Goal: Task Accomplishment & Management: Use online tool/utility

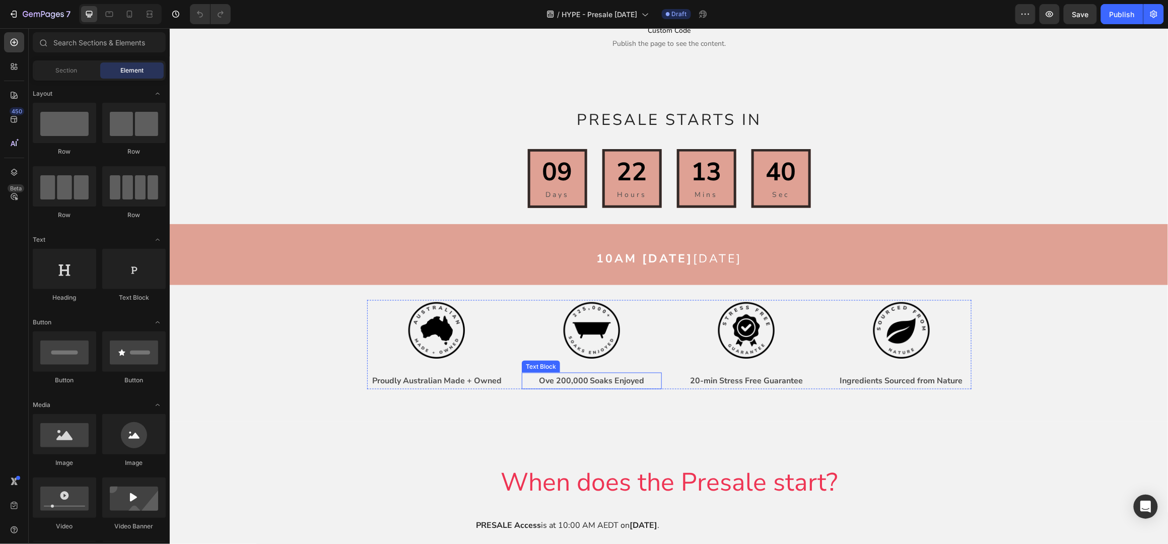
click at [564, 379] on p "Ove 200,000 Soaks Enjoyed" at bounding box center [591, 380] width 138 height 15
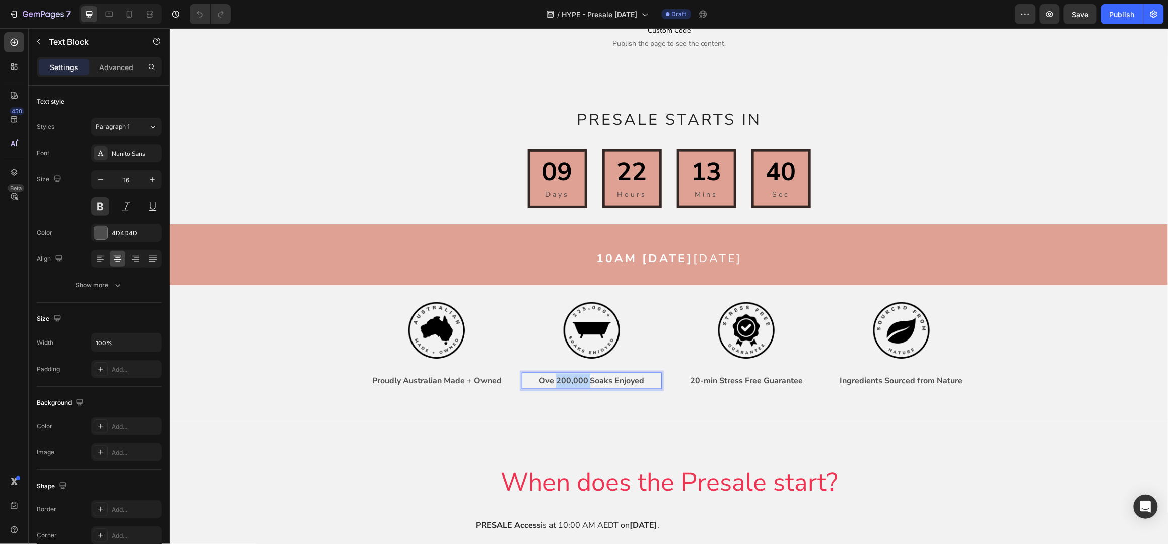
click at [560, 377] on p "Ove 200,000 Soaks Enjoyed" at bounding box center [591, 380] width 138 height 15
click at [563, 378] on p "Ove 200,000 Soaks Enjoyed" at bounding box center [591, 380] width 138 height 15
click at [1070, 333] on div "Image Proudly Australian Made + Owned Text Block Image Ove 225,000 Soaks Enjoye…" at bounding box center [669, 361] width 984 height 72
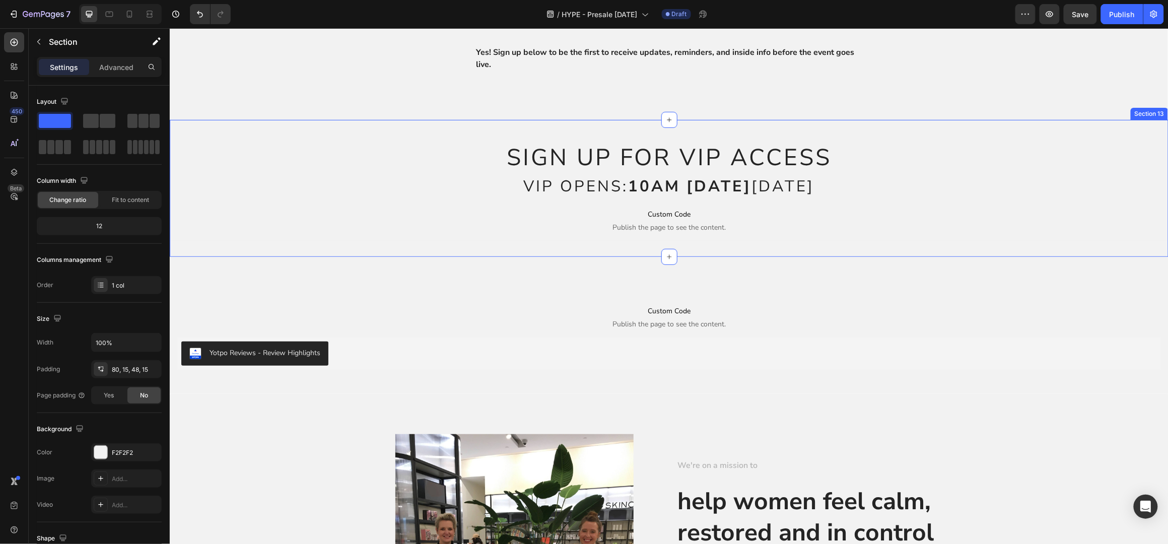
scroll to position [1746, 0]
click at [451, 356] on div "Yotpo Reviews - Review Highlights" at bounding box center [669, 353] width 976 height 24
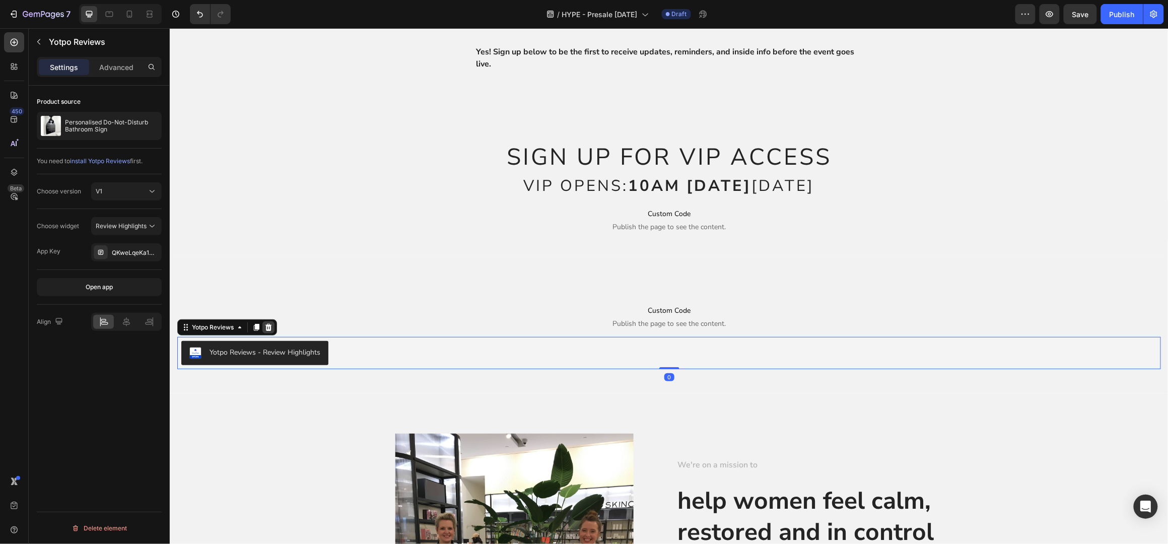
click at [265, 331] on icon at bounding box center [268, 327] width 8 height 8
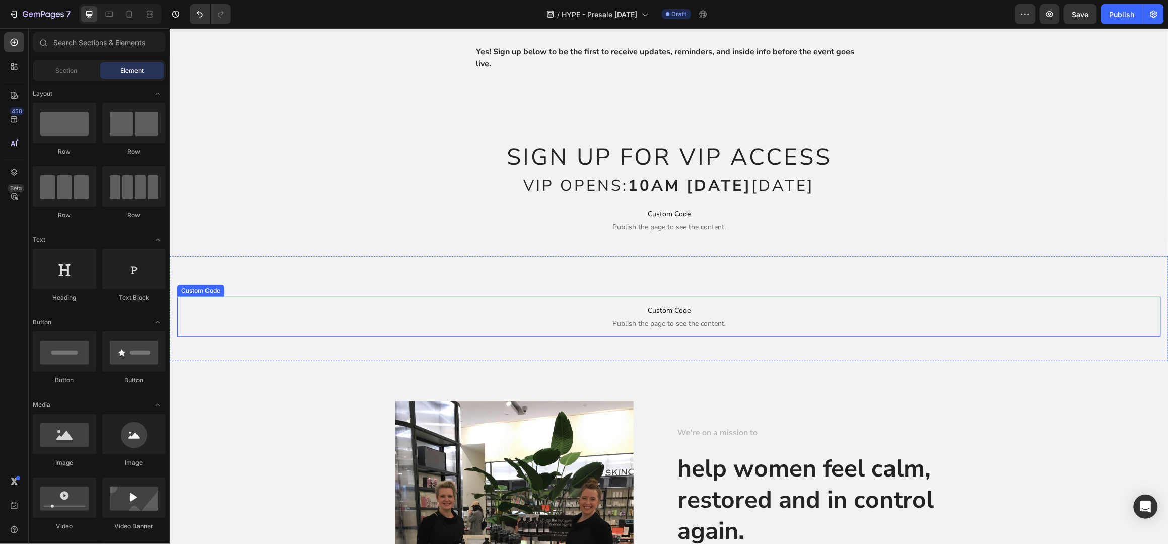
click at [352, 316] on span "Custom Code" at bounding box center [669, 310] width 984 height 12
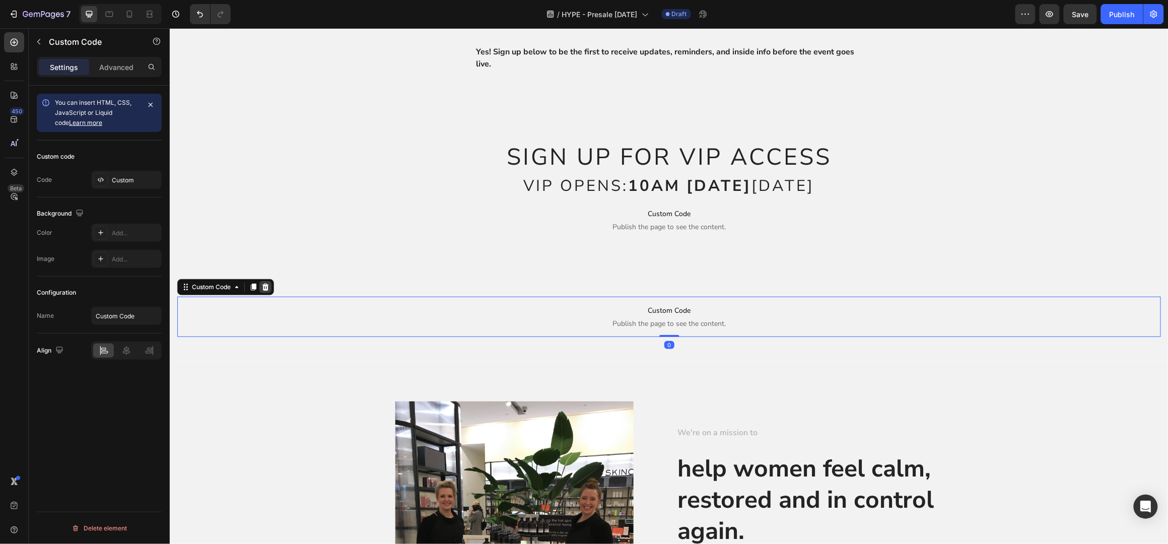
click at [267, 290] on icon at bounding box center [265, 286] width 7 height 7
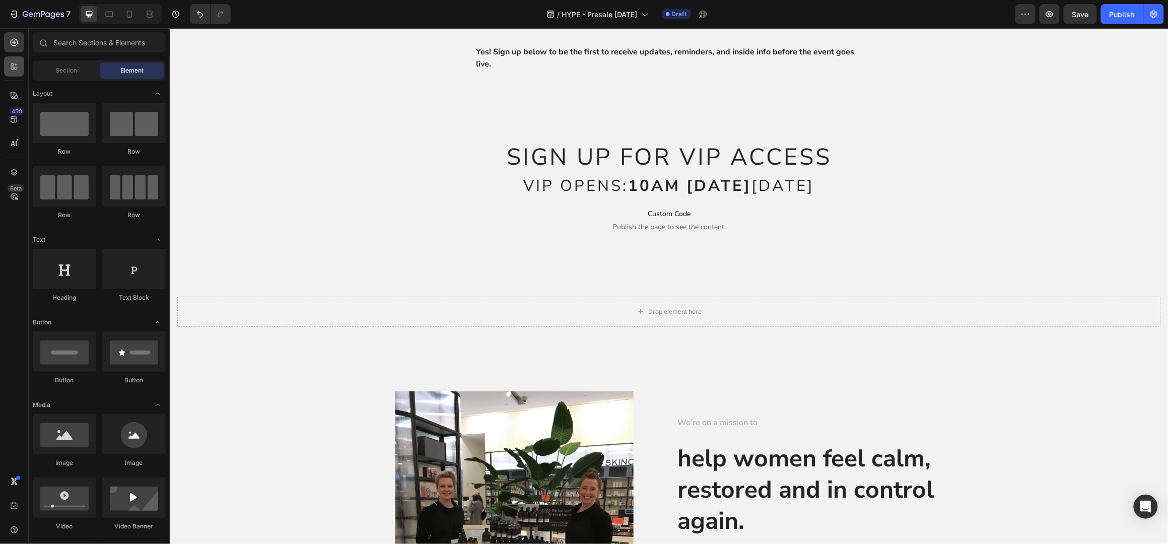
drag, startPoint x: 22, startPoint y: 64, endPoint x: 87, endPoint y: 76, distance: 66.5
click at [22, 64] on div at bounding box center [14, 66] width 20 height 20
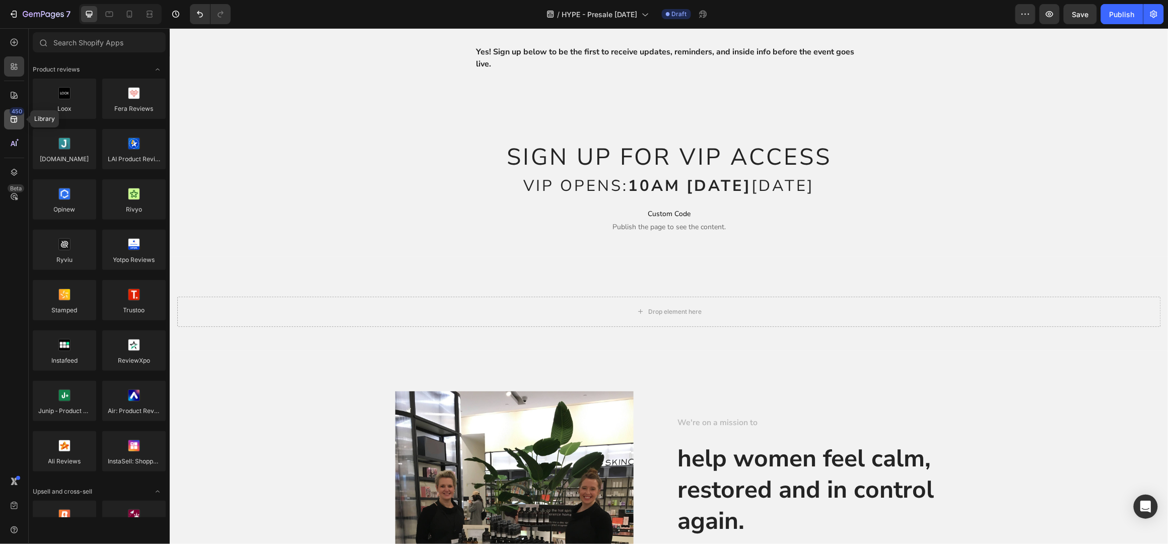
click at [17, 116] on icon at bounding box center [14, 119] width 10 height 10
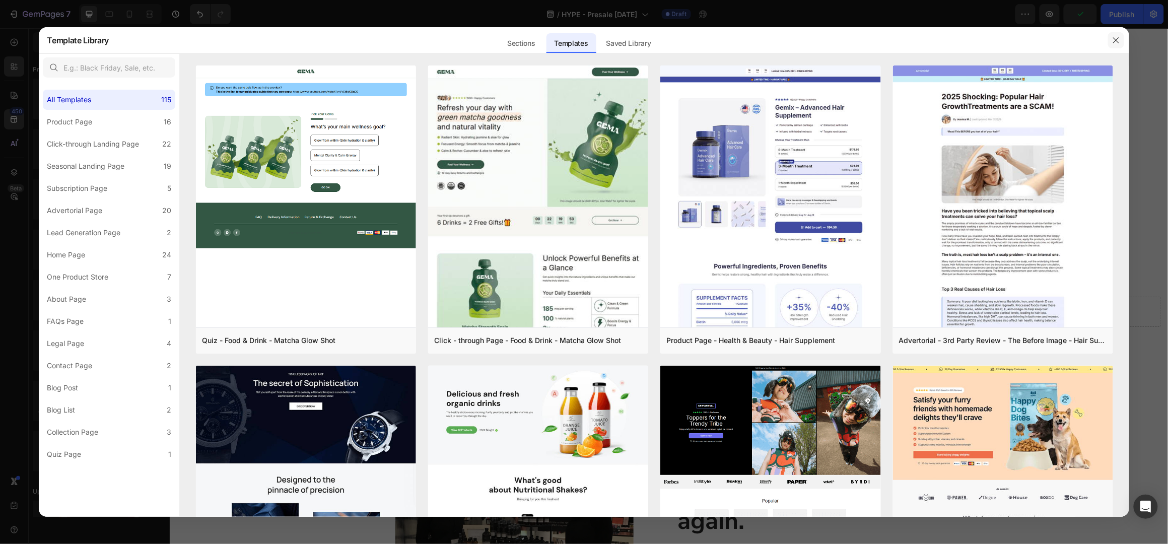
drag, startPoint x: 1112, startPoint y: 41, endPoint x: 945, endPoint y: 13, distance: 169.2
click at [1112, 41] on button "button" at bounding box center [1116, 40] width 16 height 16
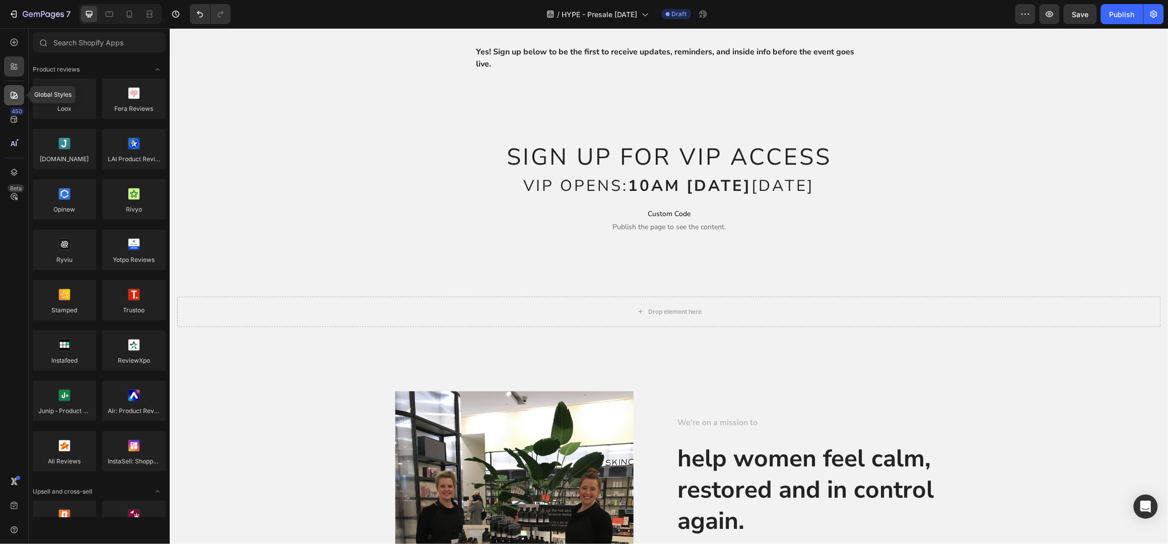
click at [14, 96] on icon at bounding box center [14, 95] width 7 height 7
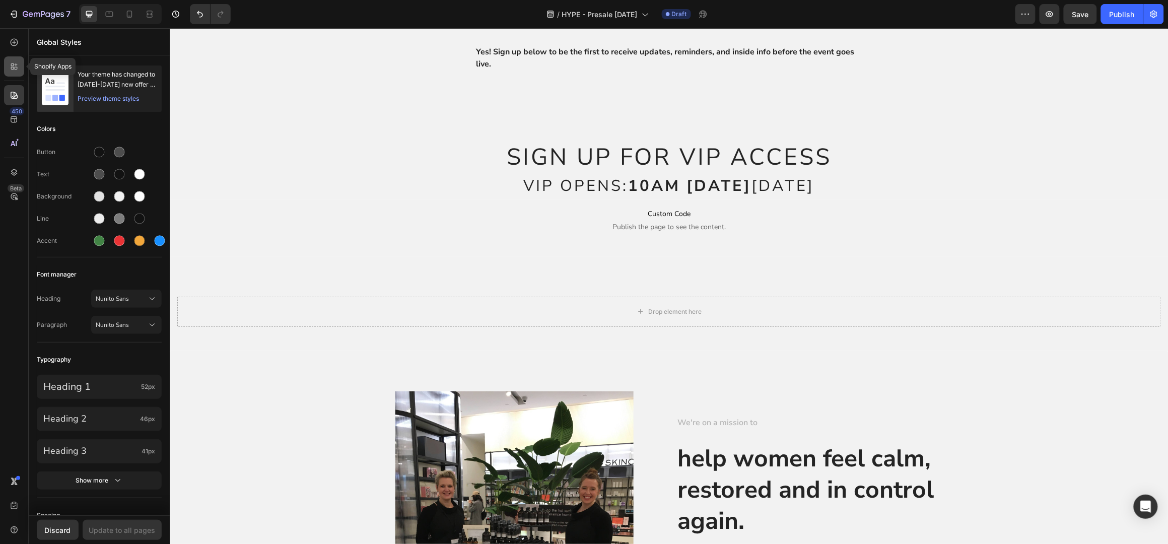
click at [10, 67] on icon at bounding box center [14, 66] width 10 height 10
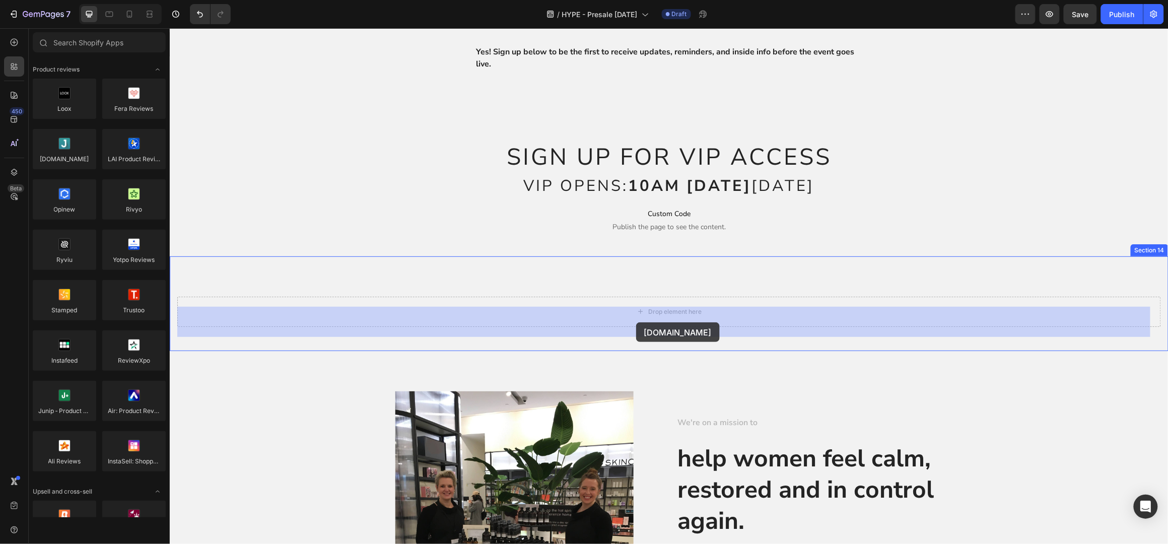
drag, startPoint x: 285, startPoint y: 213, endPoint x: 636, endPoint y: 322, distance: 367.3
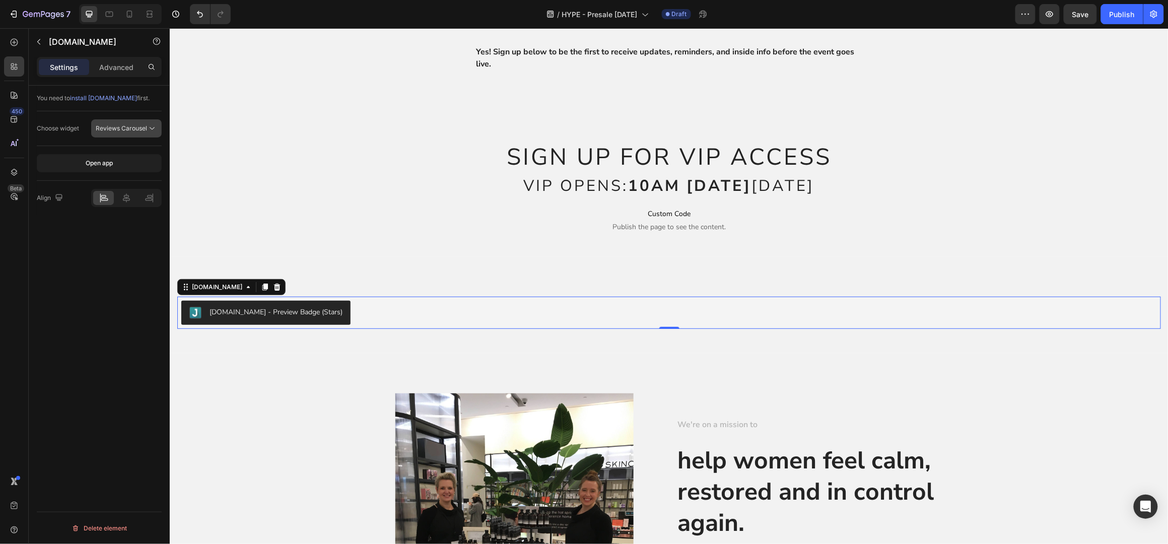
click at [118, 128] on span "Reviews Carousel" at bounding box center [121, 128] width 51 height 8
click at [119, 128] on span "Reviews Carousel" at bounding box center [121, 128] width 51 height 8
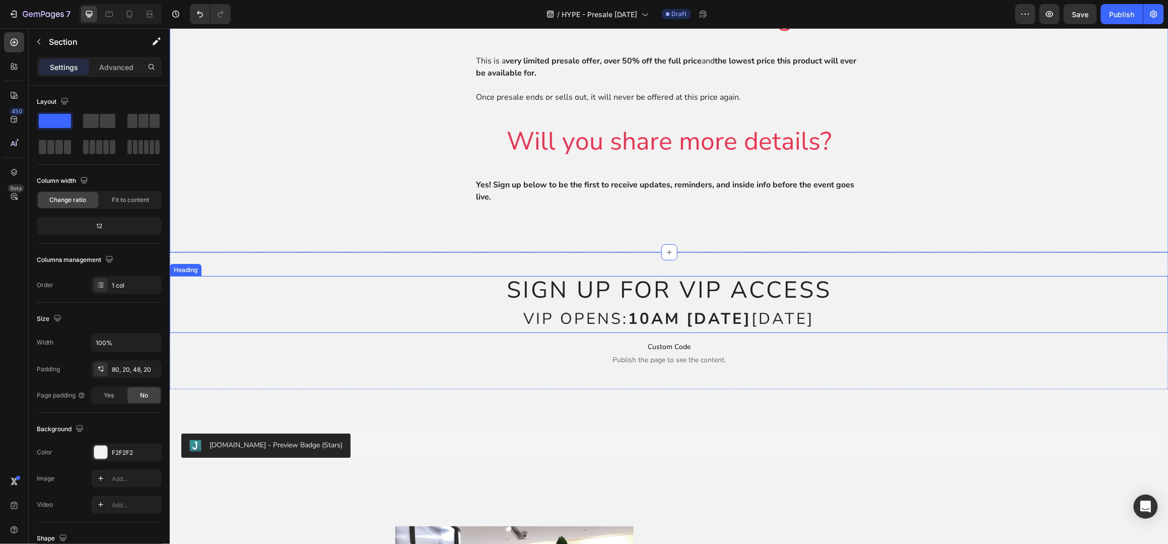
scroll to position [1612, 0]
click at [131, 13] on icon at bounding box center [129, 14] width 10 height 10
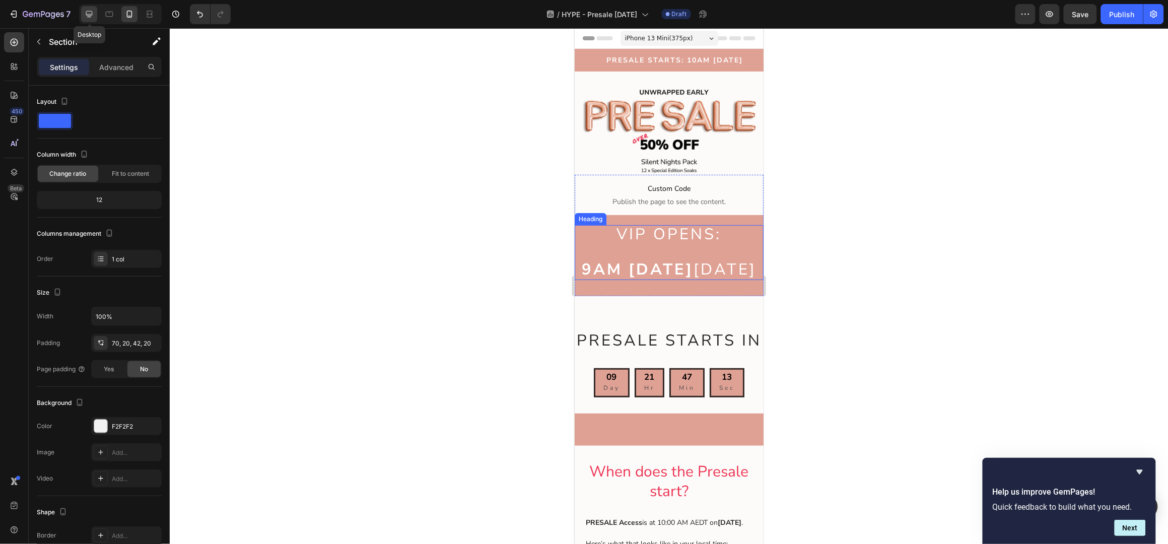
click at [89, 13] on icon at bounding box center [89, 14] width 10 height 10
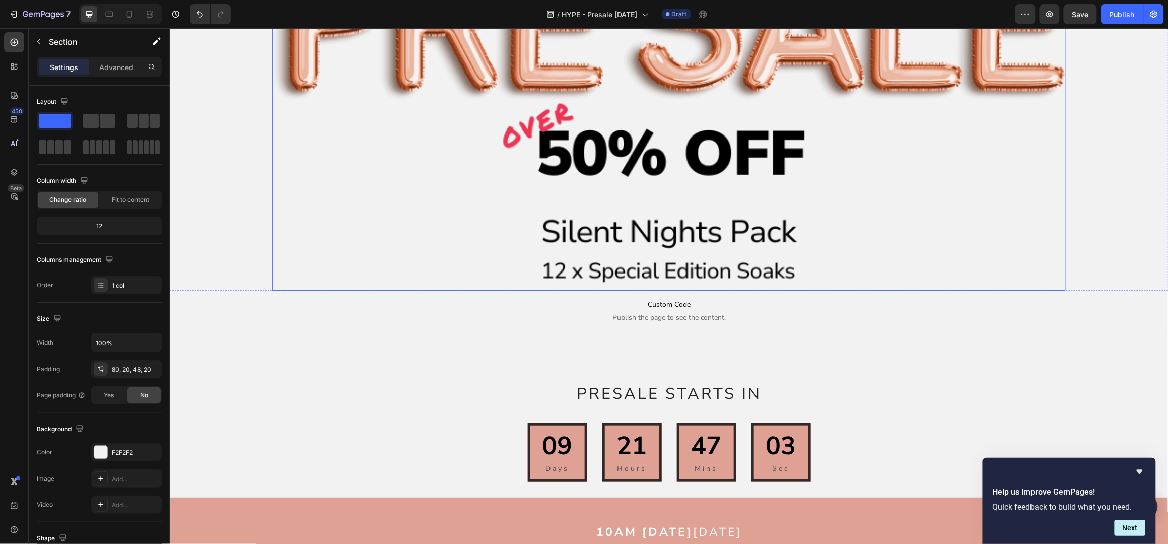
scroll to position [201, 0]
drag, startPoint x: 130, startPoint y: 11, endPoint x: 373, endPoint y: 73, distance: 251.1
click at [130, 11] on icon at bounding box center [130, 14] width 6 height 7
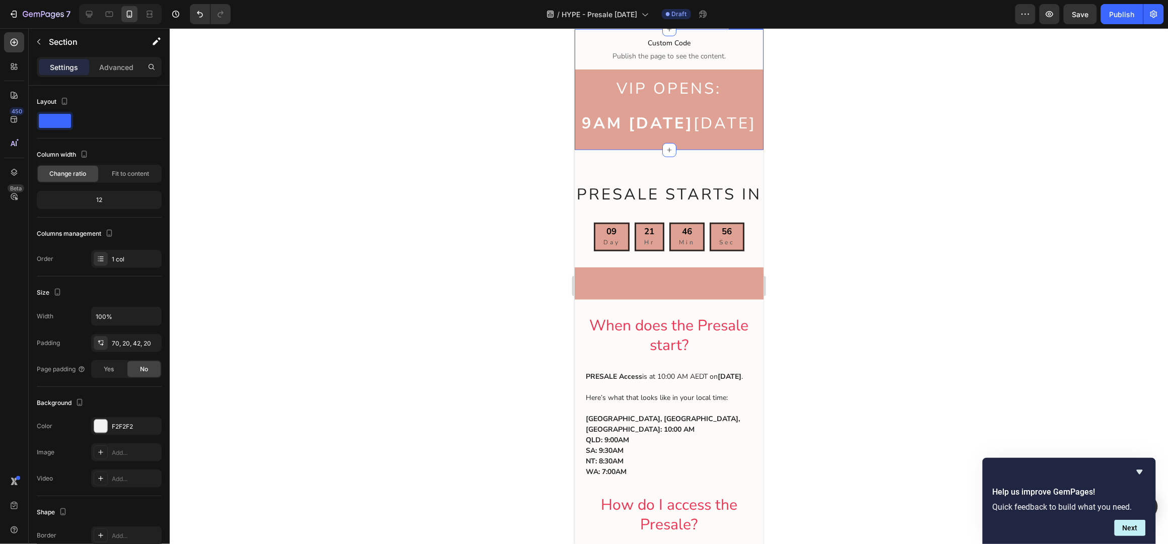
scroll to position [78, 0]
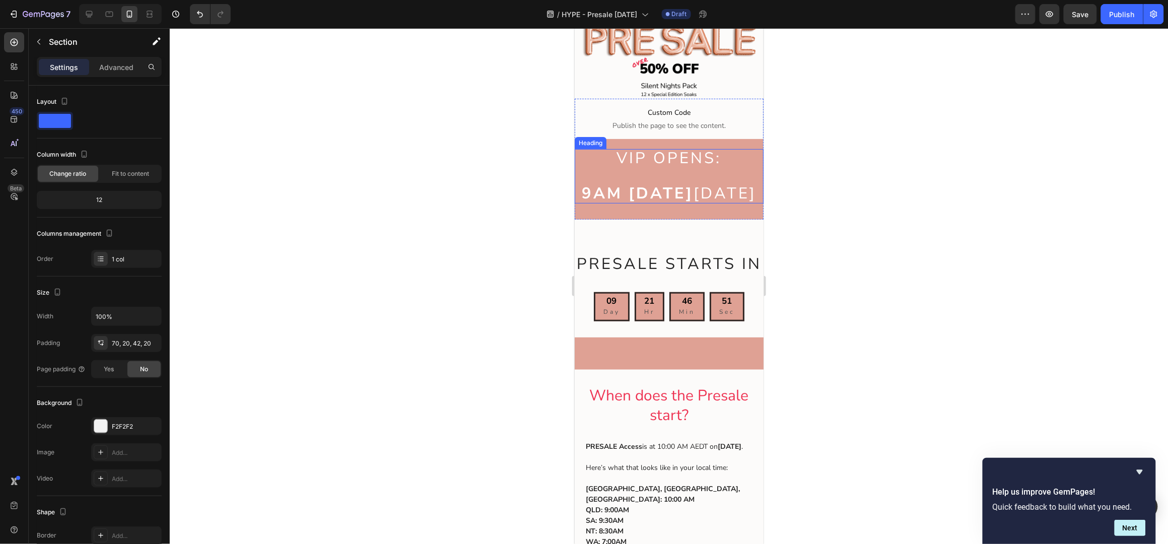
click at [657, 154] on span "VIP OPENS:" at bounding box center [669, 157] width 105 height 21
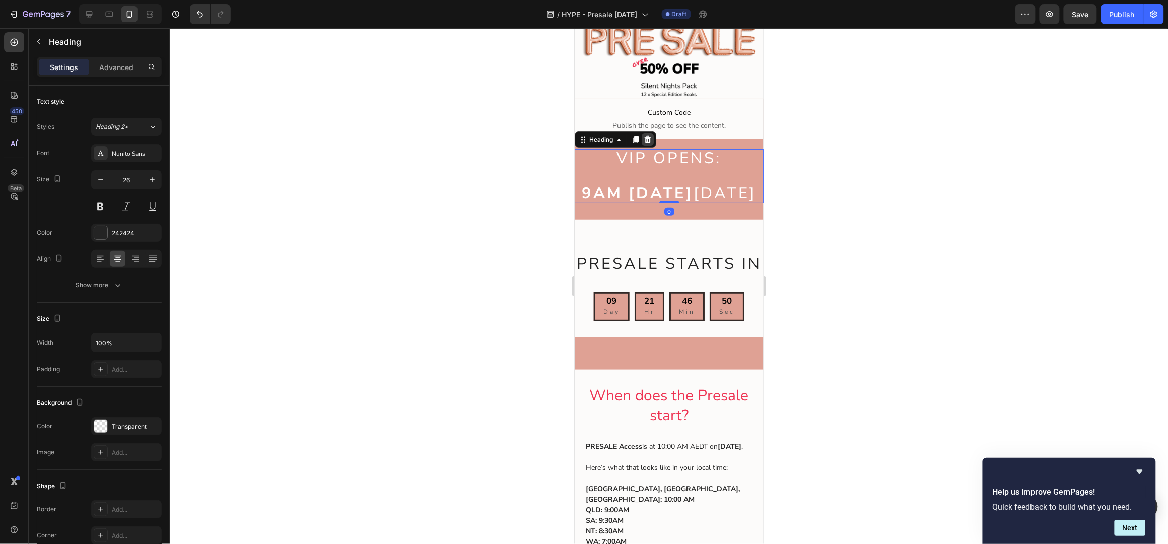
click at [650, 136] on icon at bounding box center [647, 139] width 7 height 7
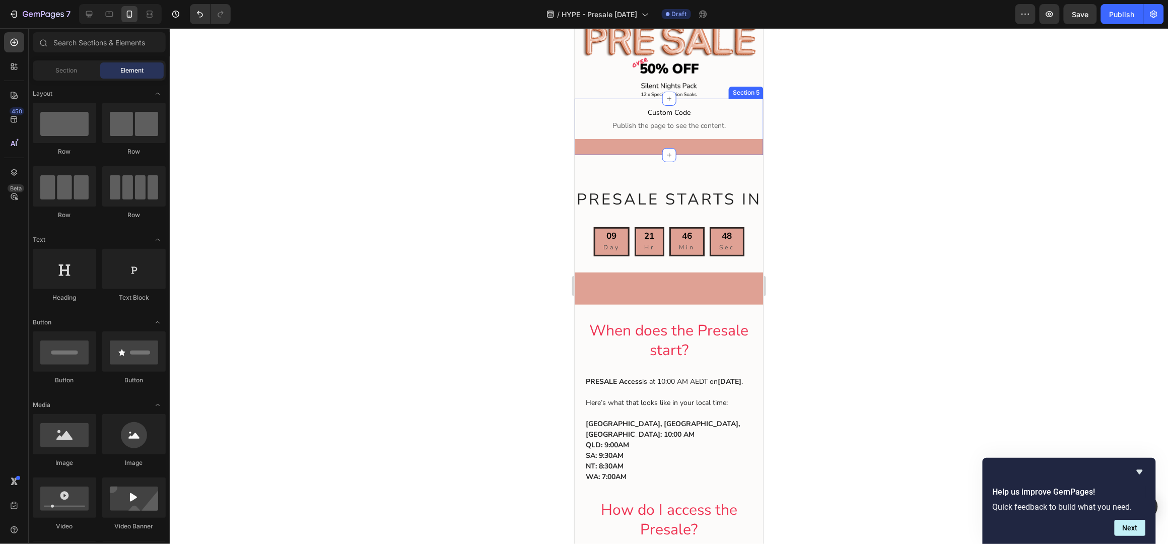
click at [656, 137] on div "Custom Code Publish the page to see the content. Custom Code Section 5" at bounding box center [668, 126] width 189 height 56
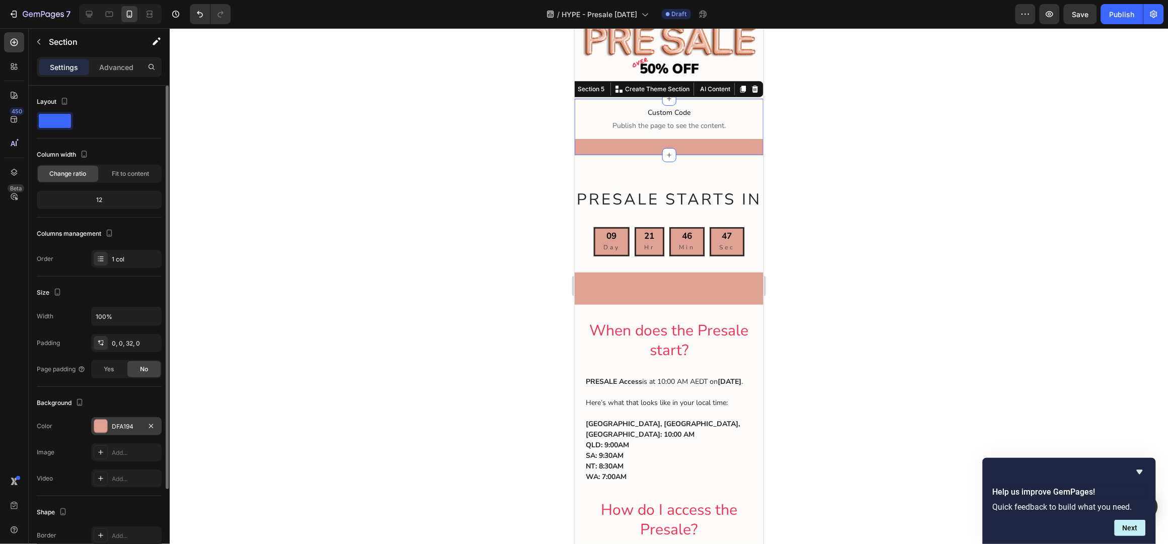
click at [120, 423] on div "DFA194" at bounding box center [126, 426] width 29 height 9
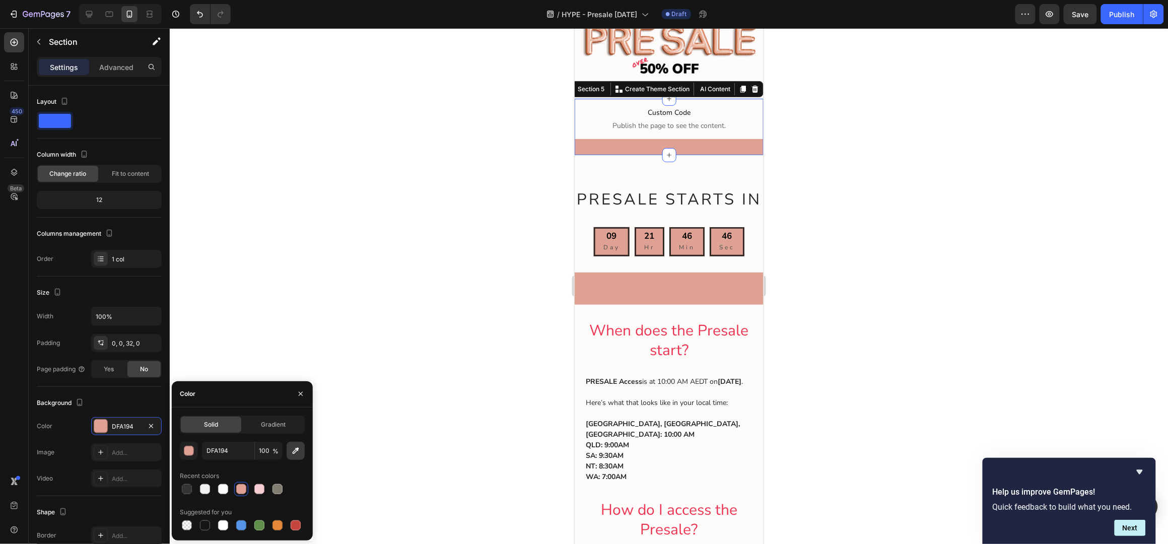
click at [298, 456] on button "button" at bounding box center [296, 451] width 18 height 18
type input "FCFBFA"
click at [912, 121] on div at bounding box center [669, 286] width 999 height 516
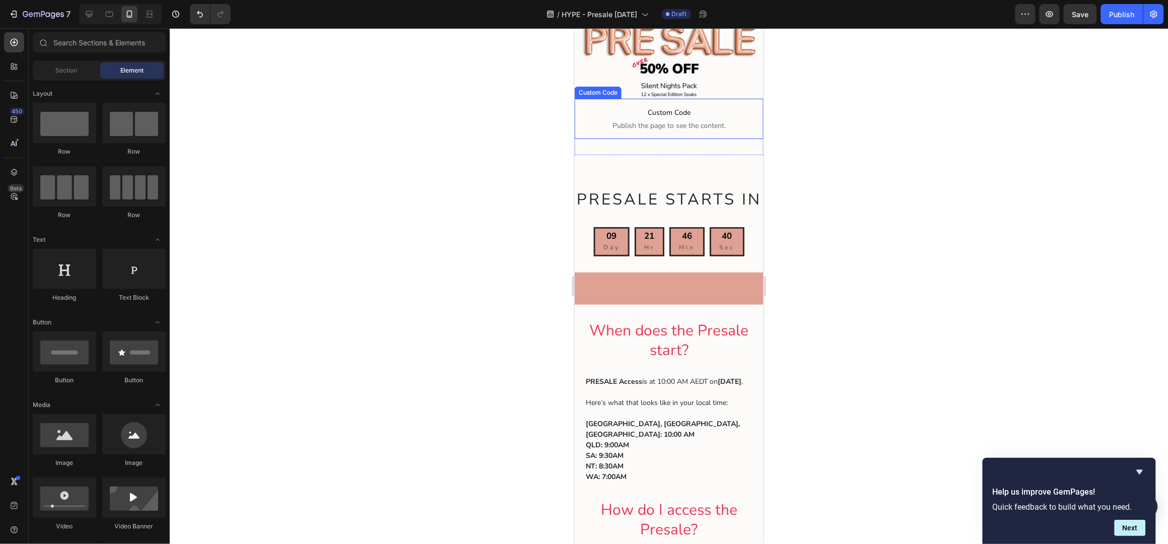
click at [678, 110] on span "Custom Code" at bounding box center [668, 112] width 189 height 12
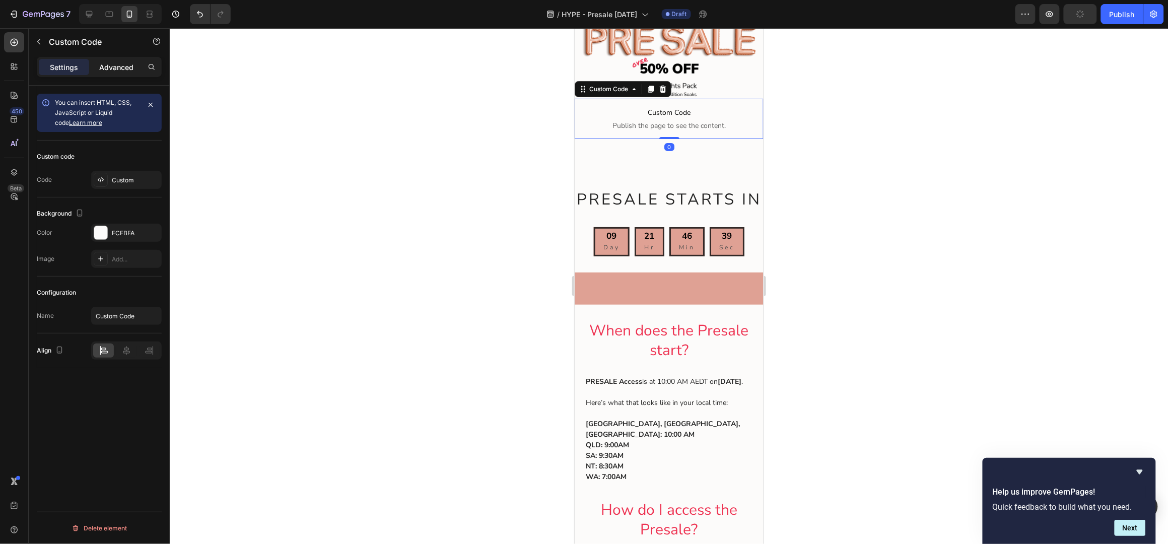
click at [113, 70] on p "Advanced" at bounding box center [116, 67] width 34 height 11
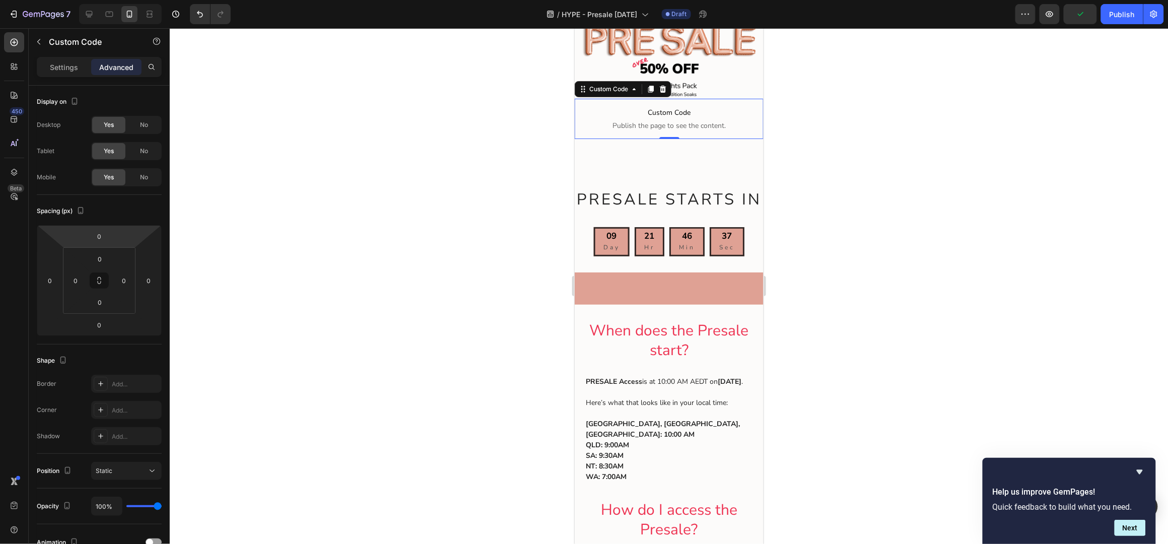
click at [721, 123] on span "Publish the page to see the content." at bounding box center [668, 125] width 189 height 10
click at [687, 141] on div "Custom Code Publish the page to see the content. Custom Code 0 Section 5" at bounding box center [668, 126] width 189 height 56
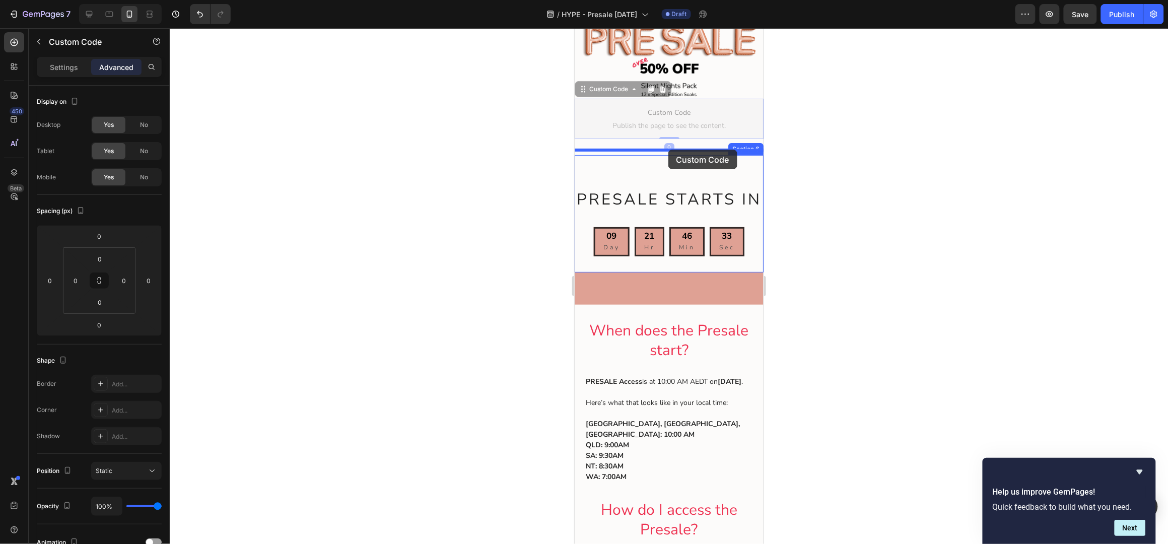
drag, startPoint x: 671, startPoint y: 106, endPoint x: 668, endPoint y: 149, distance: 43.5
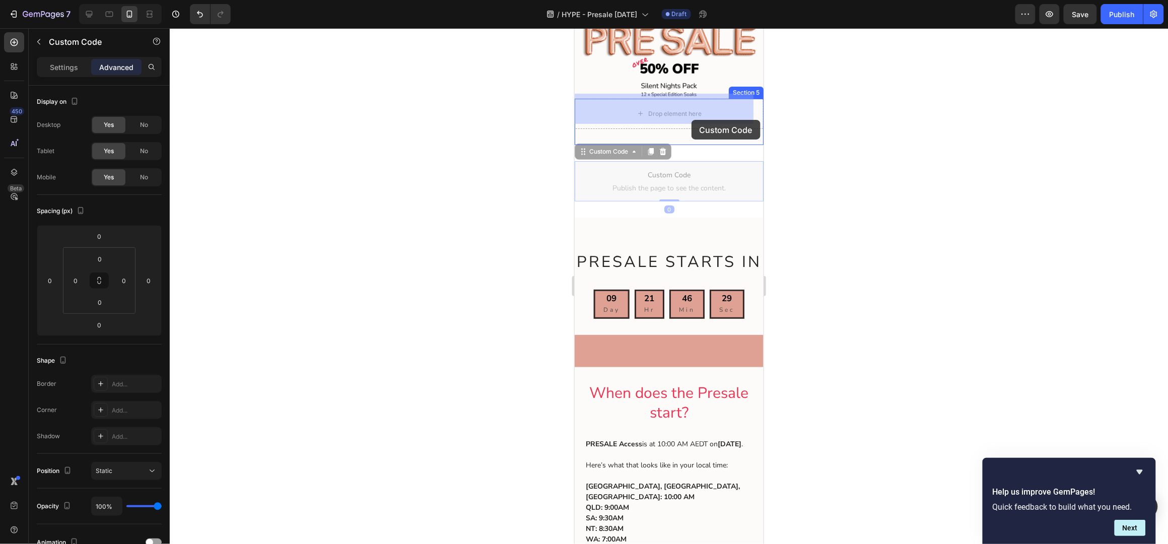
drag, startPoint x: 687, startPoint y: 166, endPoint x: 691, endPoint y: 119, distance: 47.1
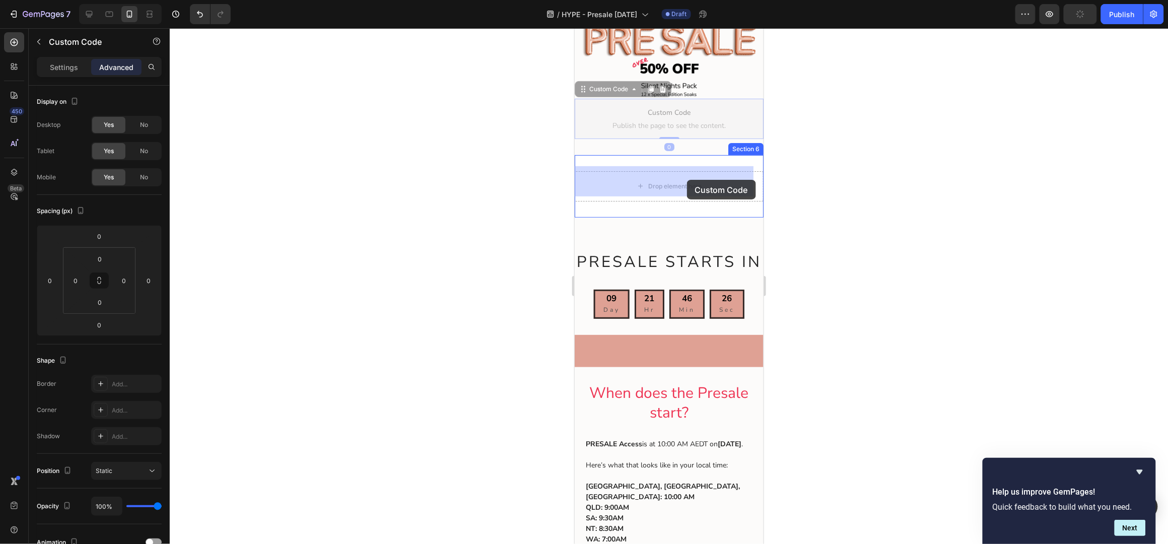
drag, startPoint x: 681, startPoint y: 116, endPoint x: 687, endPoint y: 167, distance: 50.7
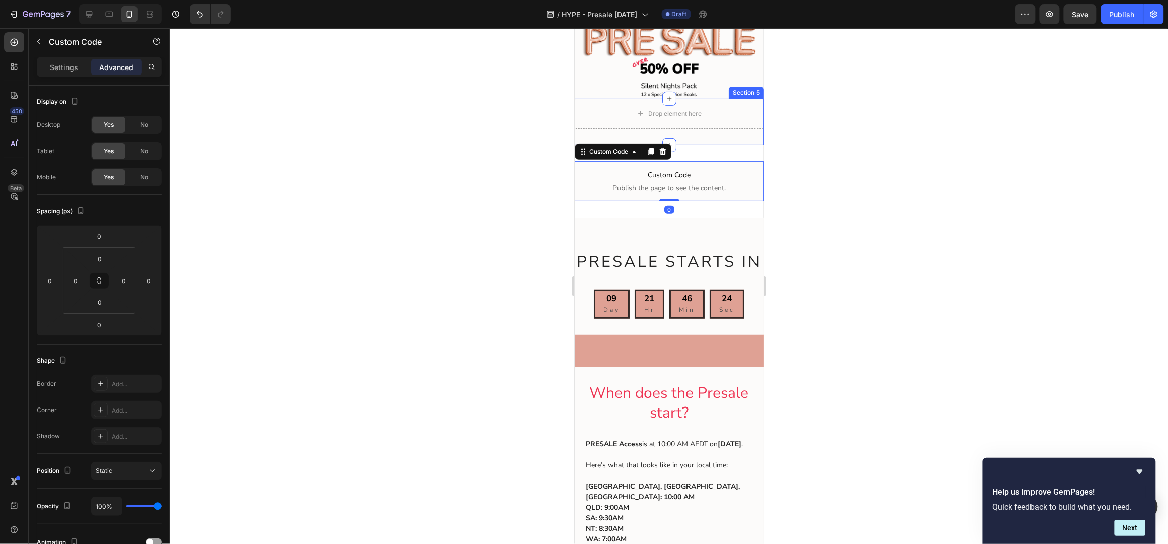
click at [713, 132] on div "Drop element here Section 5" at bounding box center [668, 121] width 189 height 46
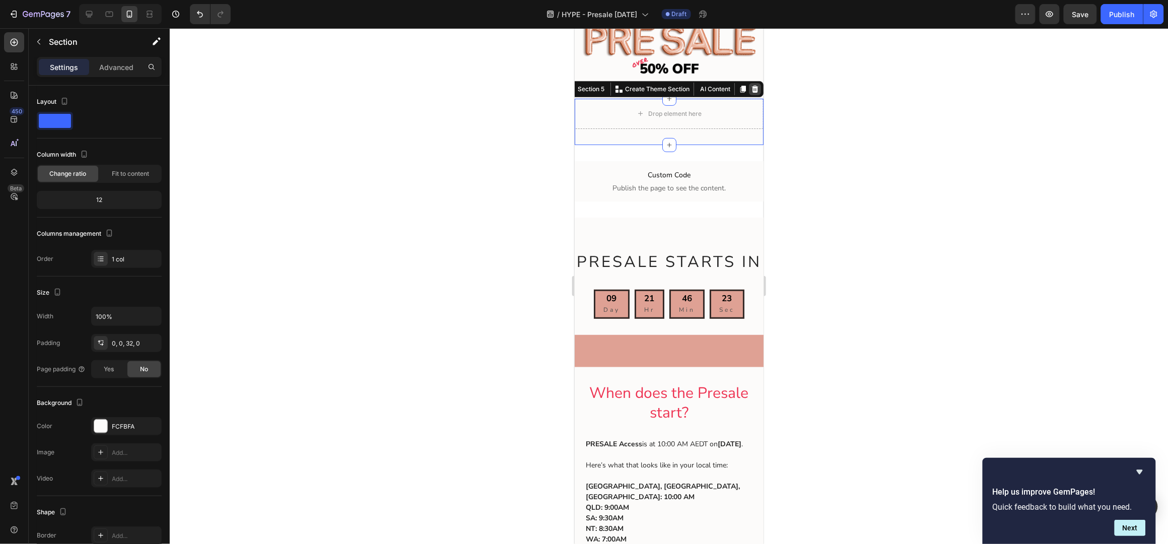
click at [752, 85] on icon at bounding box center [755, 88] width 7 height 7
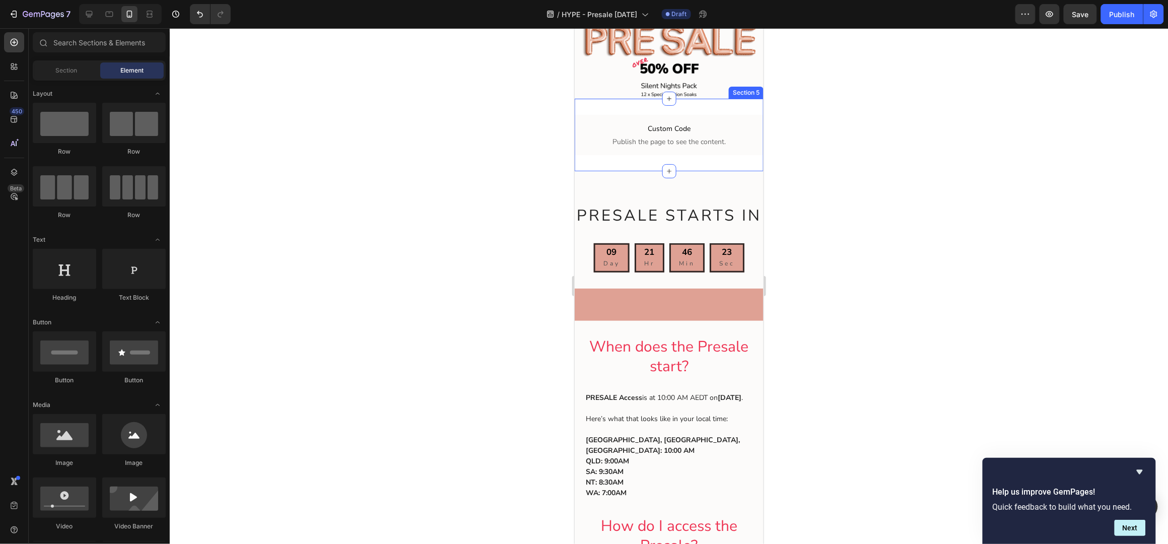
click at [734, 155] on div "Custom Code Publish the page to see the content. Custom Code Section 5" at bounding box center [668, 134] width 189 height 73
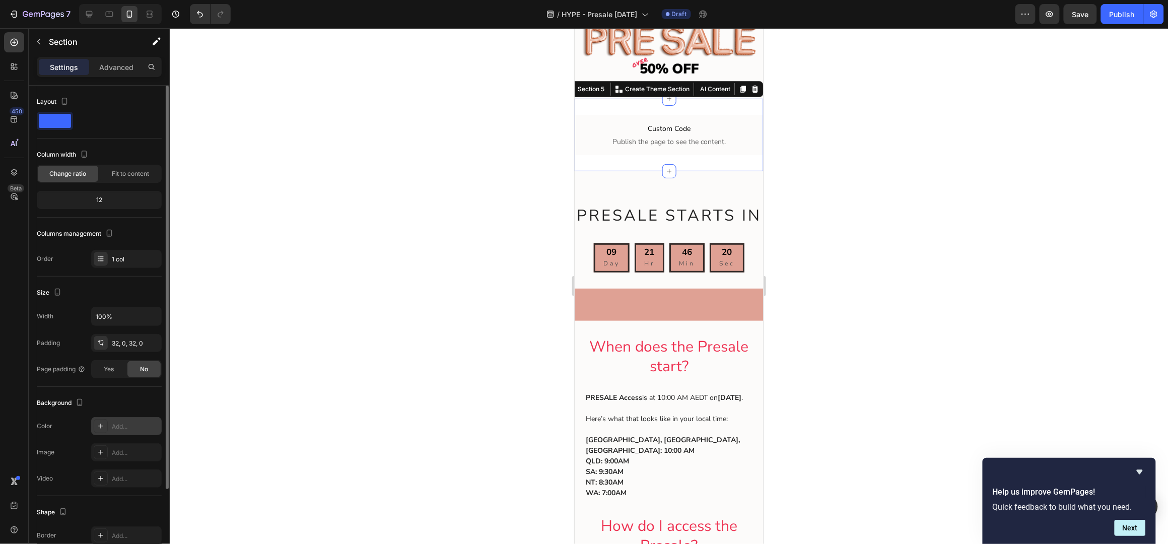
click at [121, 426] on div "Add..." at bounding box center [135, 426] width 47 height 9
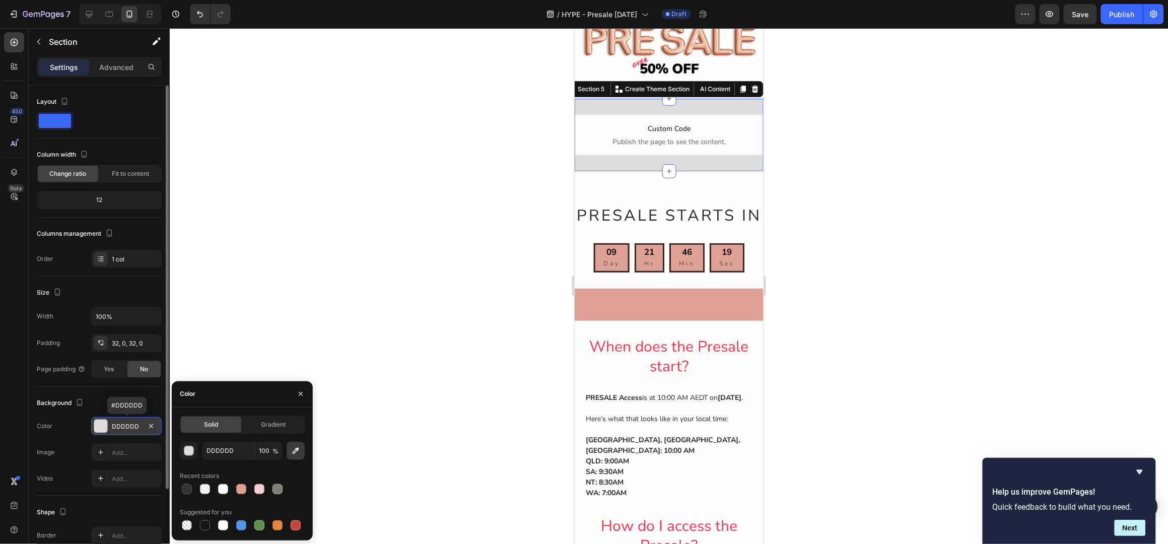
click at [295, 449] on icon "button" at bounding box center [296, 451] width 10 height 10
type input "FCFBFA"
click at [880, 159] on div at bounding box center [669, 286] width 999 height 516
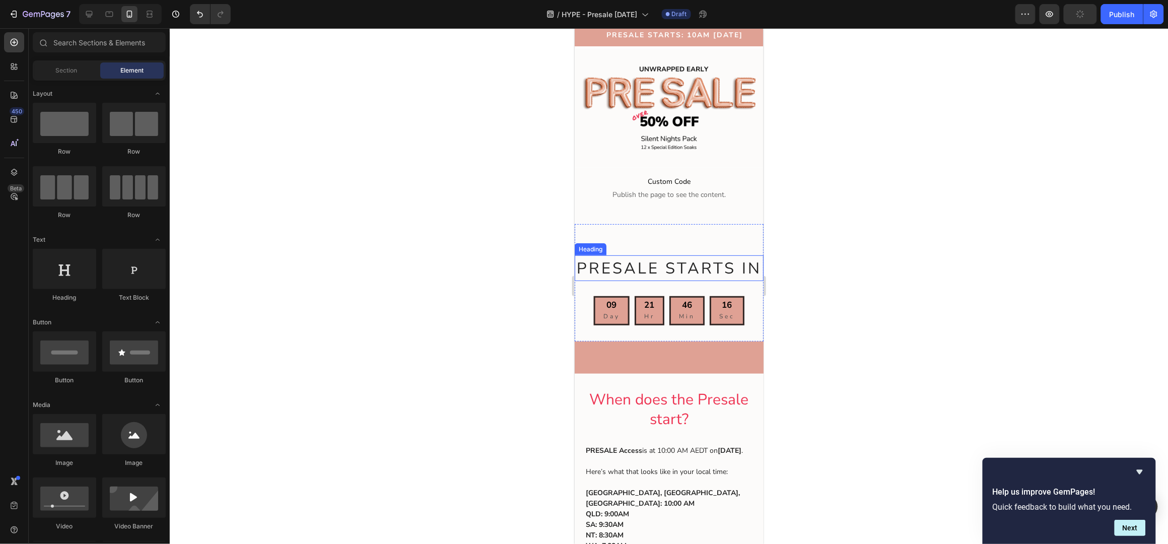
scroll to position [0, 0]
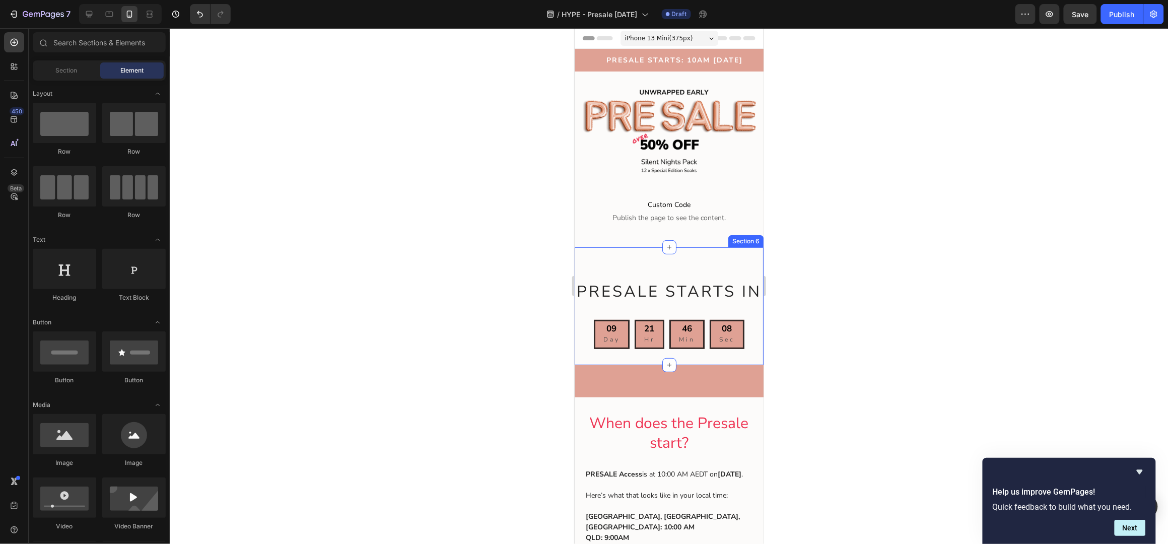
click at [652, 263] on div "PRESALE STARTS IN Heading 09 Days 21 Hours 46 Mins 08 Sec Countdown Timer 09 Da…" at bounding box center [668, 305] width 189 height 85
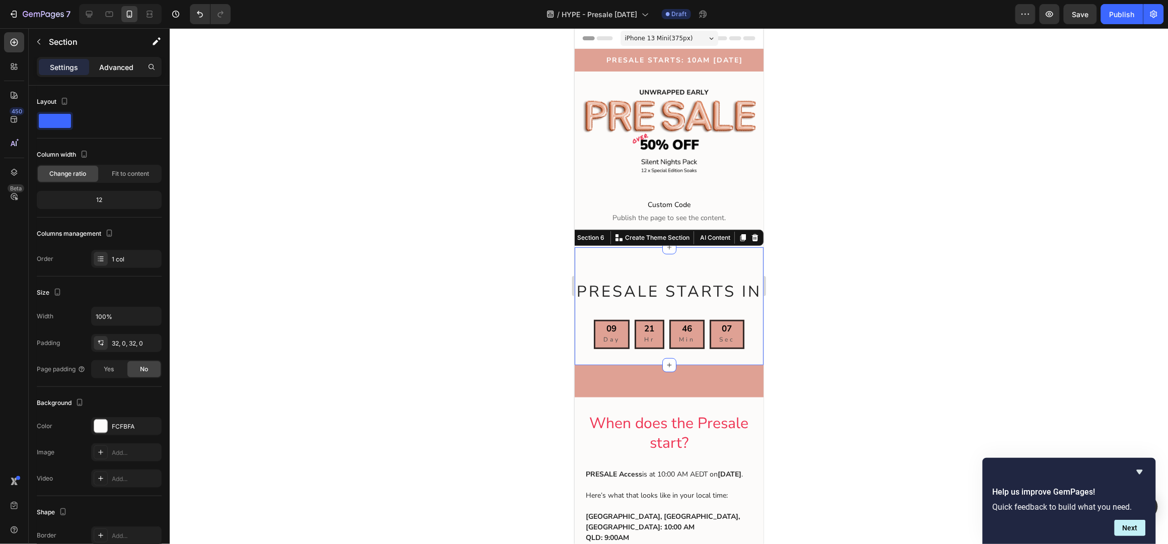
click at [113, 67] on p "Advanced" at bounding box center [116, 67] width 34 height 11
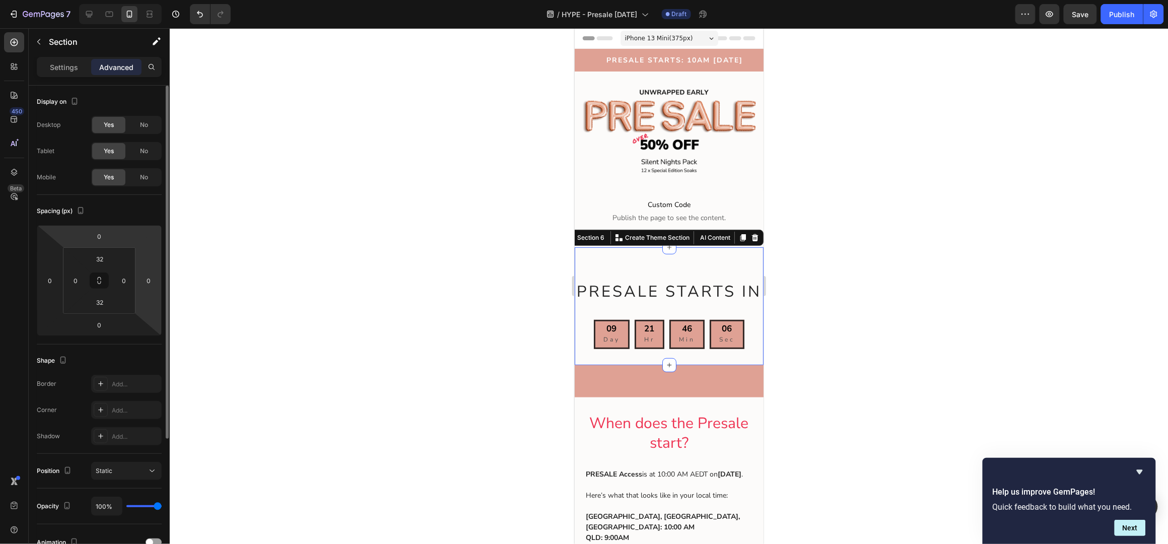
click at [102, 264] on input "32" at bounding box center [100, 258] width 20 height 15
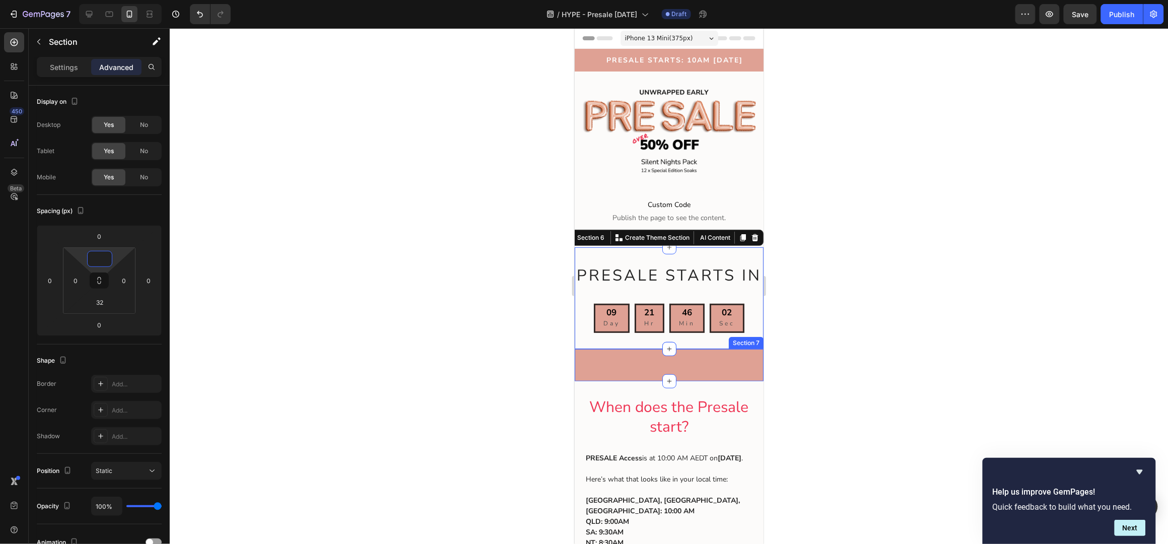
click at [700, 379] on div "10AM [DATE] Heading Section 7" at bounding box center [668, 365] width 189 height 32
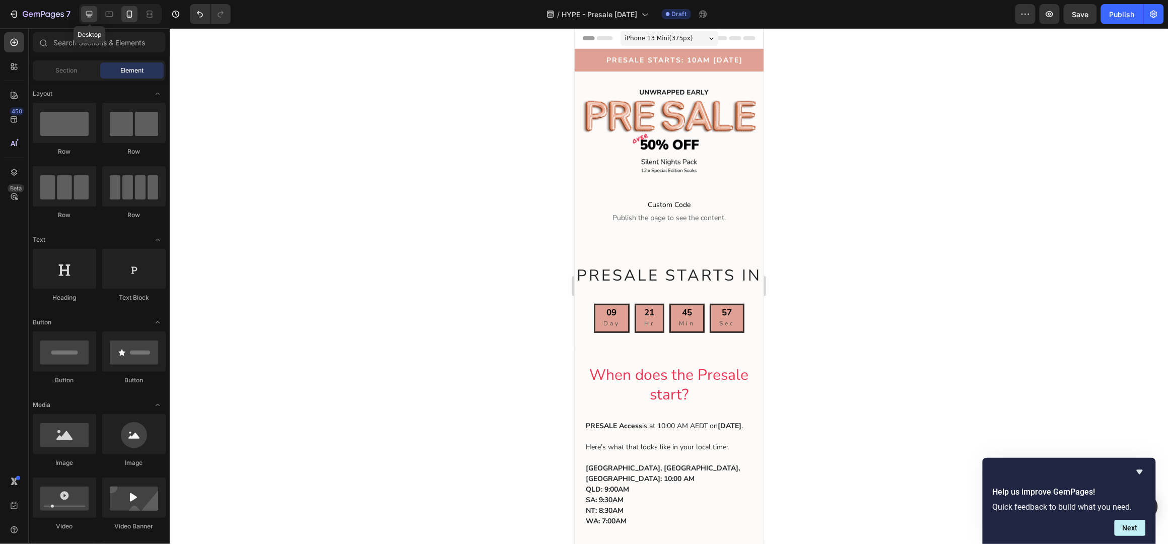
click at [91, 12] on icon at bounding box center [89, 14] width 10 height 10
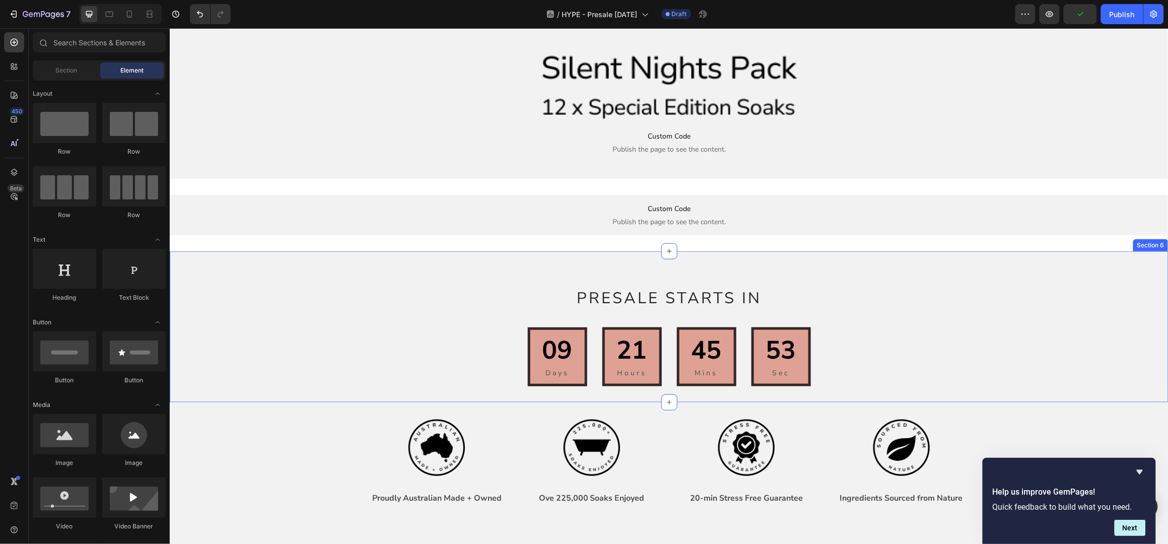
scroll to position [336, 0]
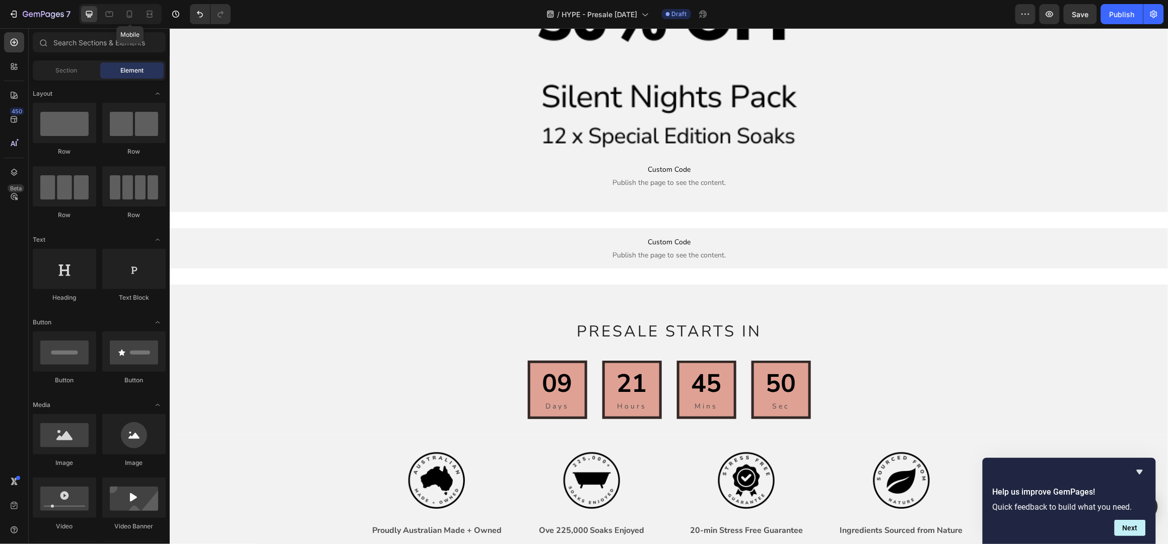
drag, startPoint x: 127, startPoint y: 14, endPoint x: 140, endPoint y: 20, distance: 13.8
click at [128, 14] on icon at bounding box center [129, 14] width 10 height 10
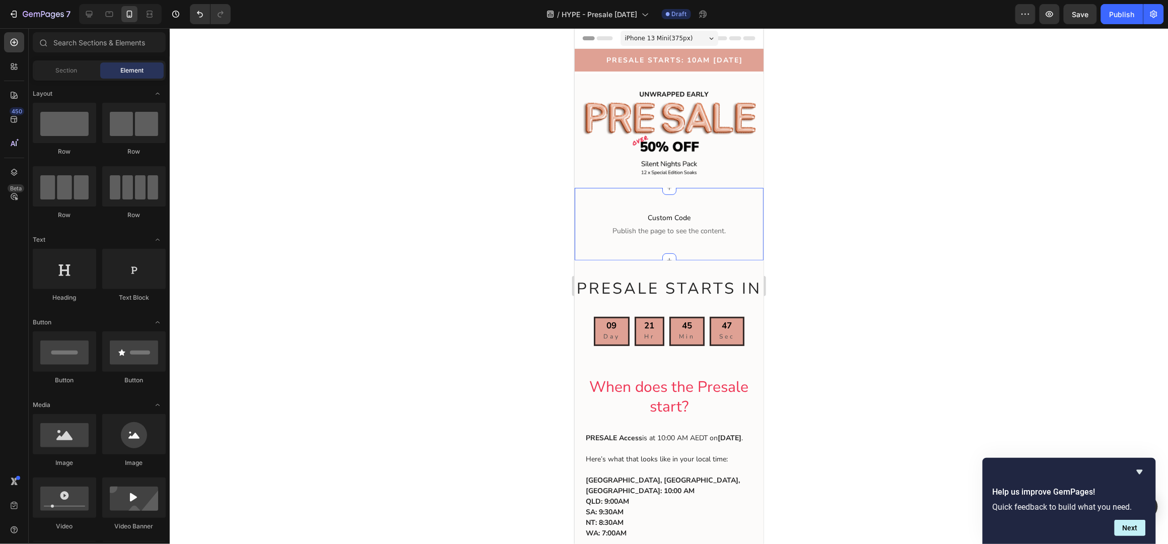
click at [678, 212] on span "Custom Code" at bounding box center [668, 218] width 189 height 12
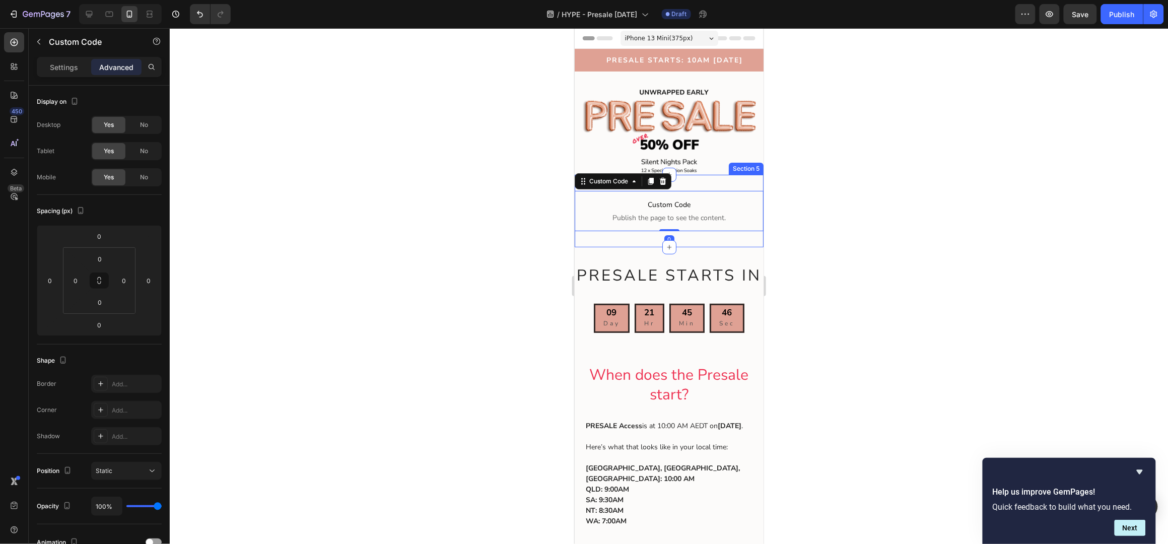
click at [678, 179] on div "Custom Code Publish the page to see the content. Custom Code 0 Section 5" at bounding box center [668, 210] width 189 height 73
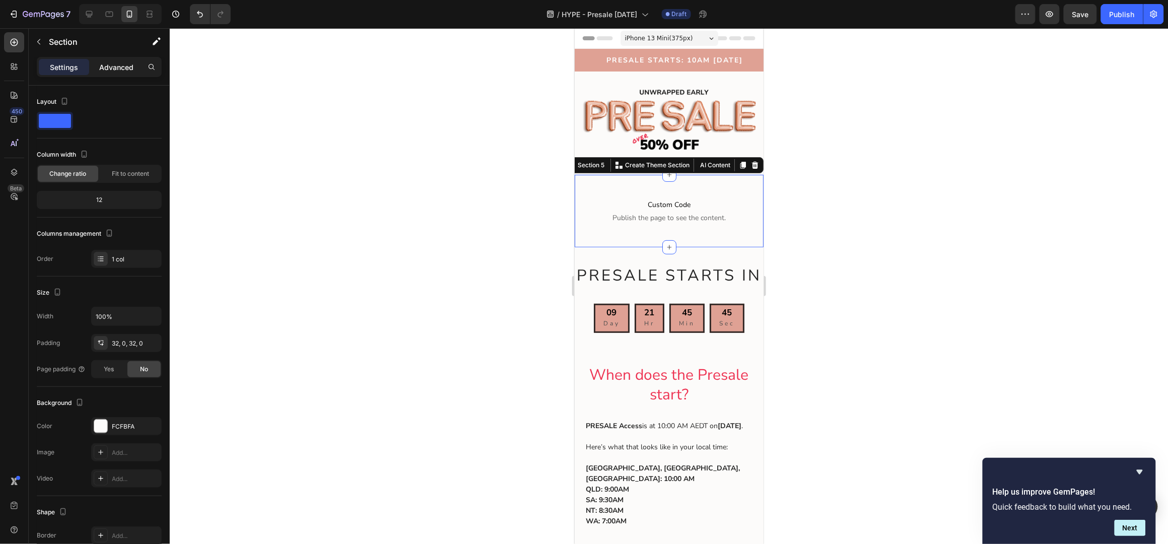
click at [113, 64] on p "Advanced" at bounding box center [116, 67] width 34 height 11
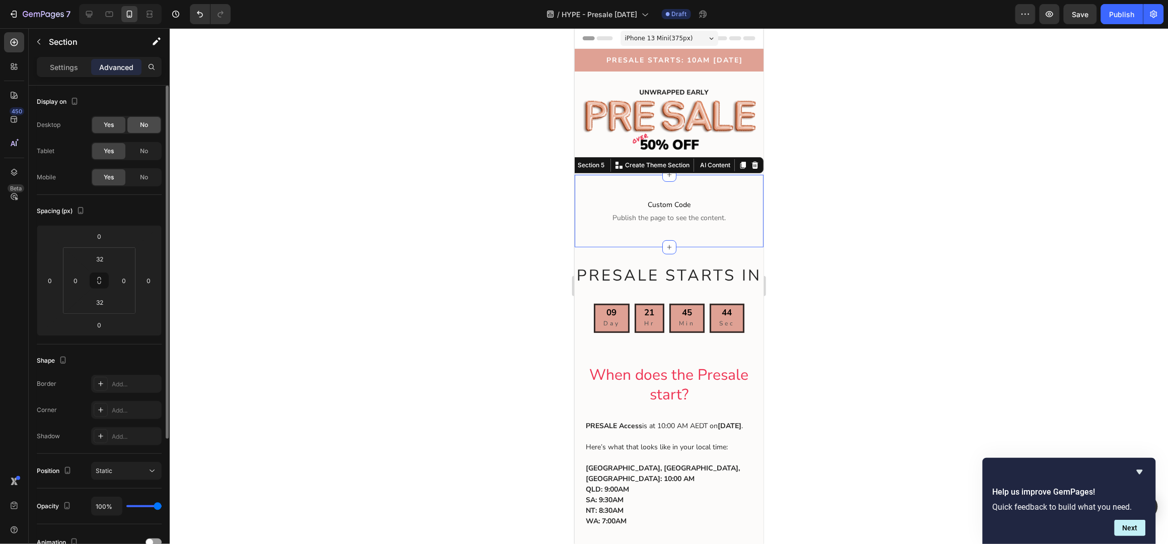
click at [145, 123] on span "No" at bounding box center [144, 124] width 8 height 9
click at [147, 153] on span "No" at bounding box center [144, 151] width 8 height 9
click at [87, 14] on icon at bounding box center [89, 14] width 10 height 10
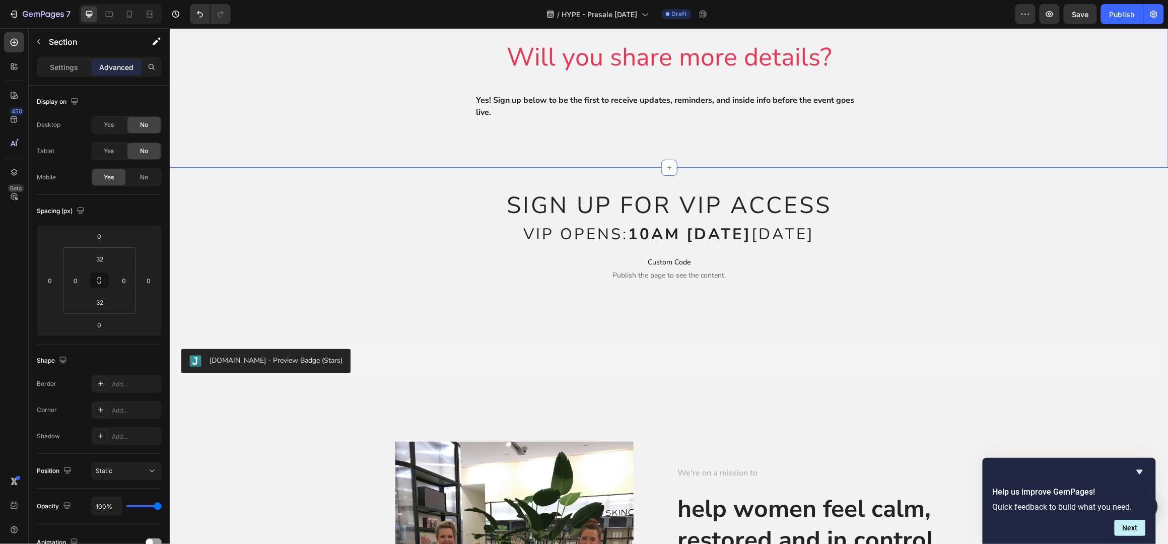
scroll to position [1746, 0]
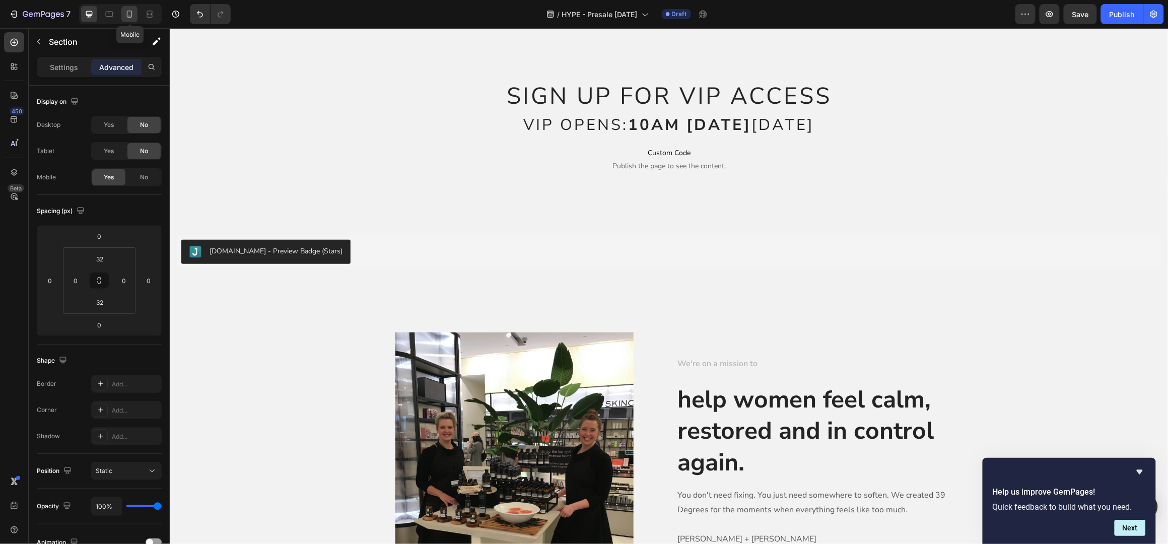
drag, startPoint x: 131, startPoint y: 12, endPoint x: 113, endPoint y: 62, distance: 53.4
click at [131, 12] on icon at bounding box center [129, 14] width 10 height 10
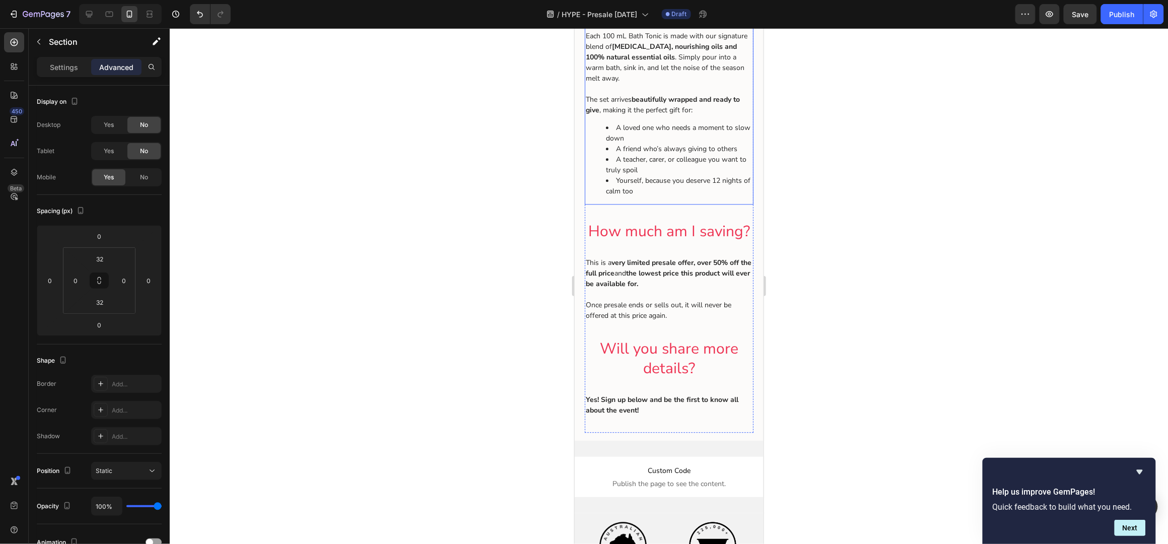
scroll to position [1276, 0]
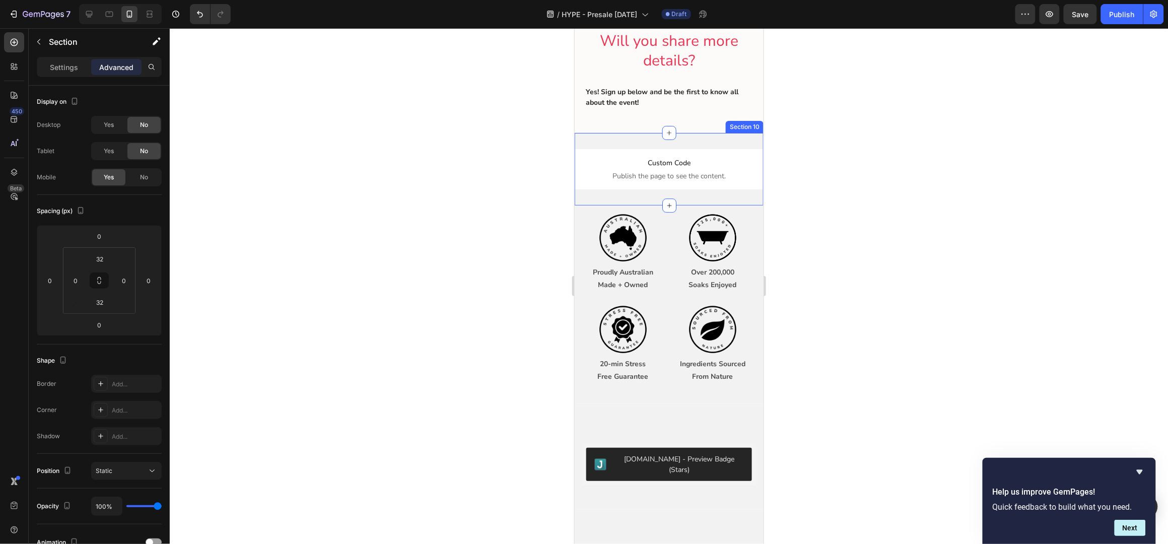
click at [721, 187] on div "SIGN UP FOR VIP ACCESS VIP OPENS: 9AM [DATE] Heading Custom Code Publish the pa…" at bounding box center [668, 169] width 189 height 73
click at [54, 63] on p "Settings" at bounding box center [64, 67] width 28 height 11
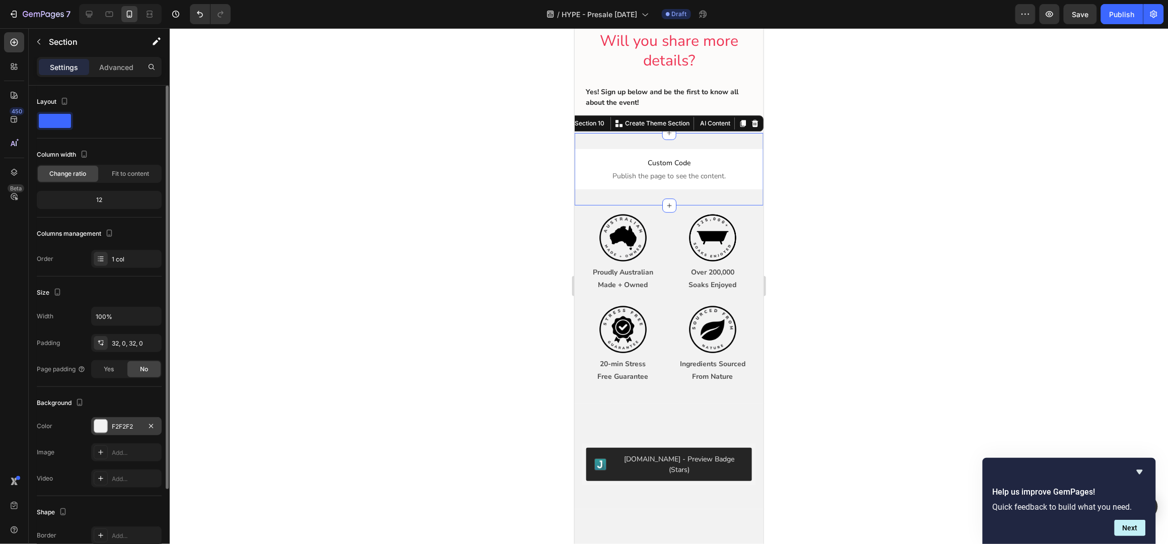
click at [122, 424] on div "F2F2F2" at bounding box center [126, 426] width 29 height 9
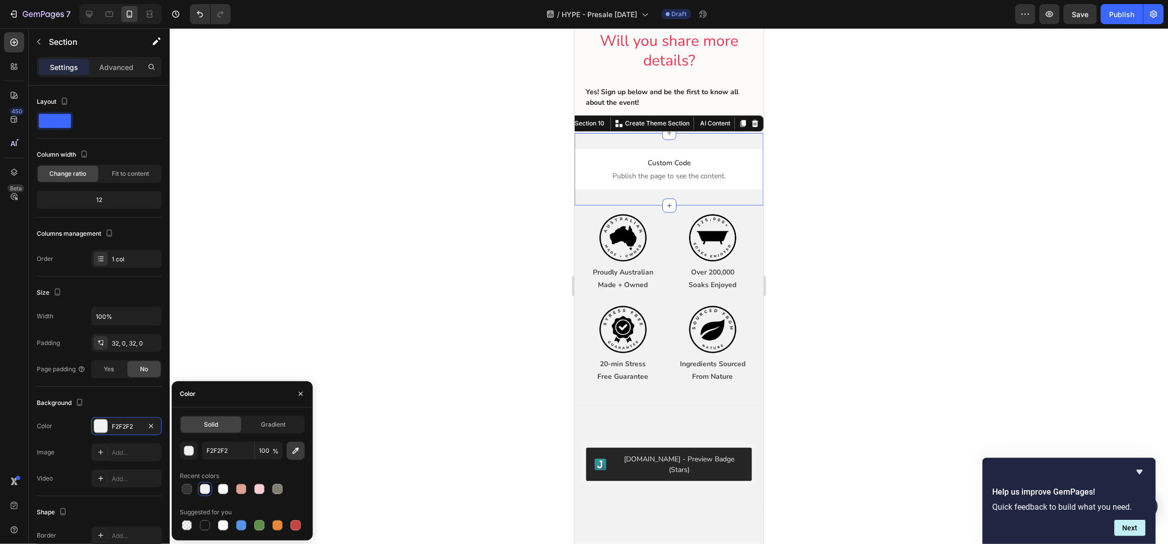
click at [298, 452] on icon "button" at bounding box center [296, 451] width 10 height 10
type input "FCFBFA"
click at [714, 277] on strong "Over 200,000" at bounding box center [712, 272] width 43 height 10
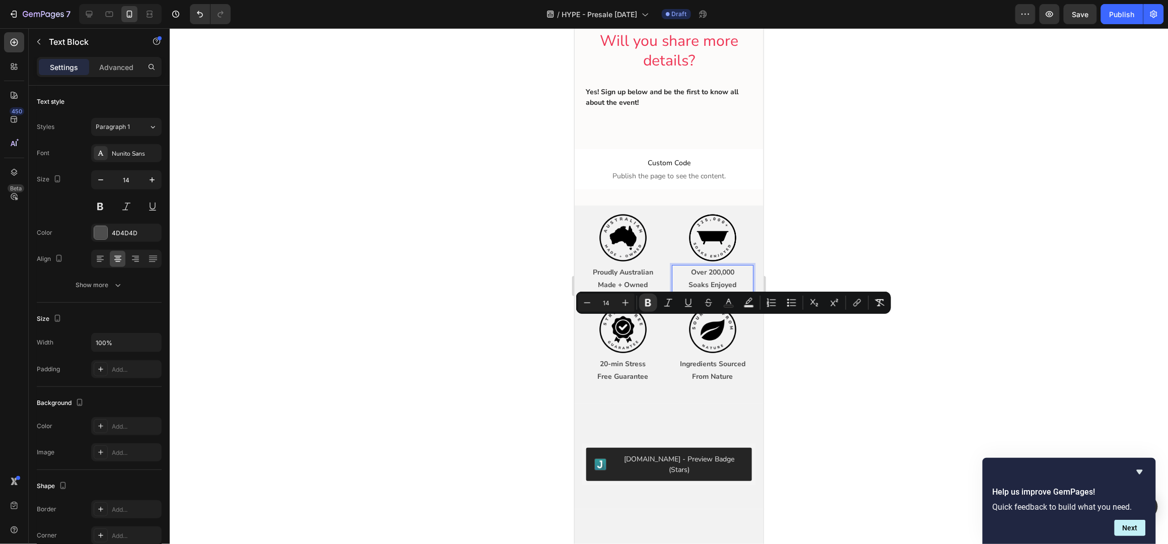
click at [715, 277] on strong "Over 200,000" at bounding box center [712, 272] width 43 height 10
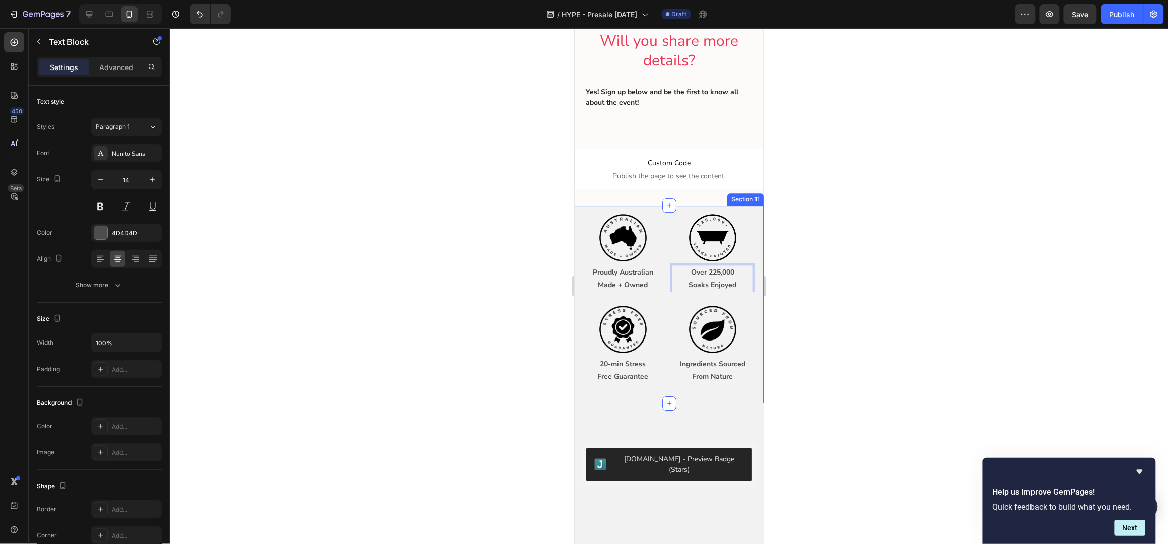
click at [671, 304] on div "Image Proudly Australian Made + Owned Text Block Image Over 225,000 Soaks Enjoy…" at bounding box center [672, 258] width 181 height 92
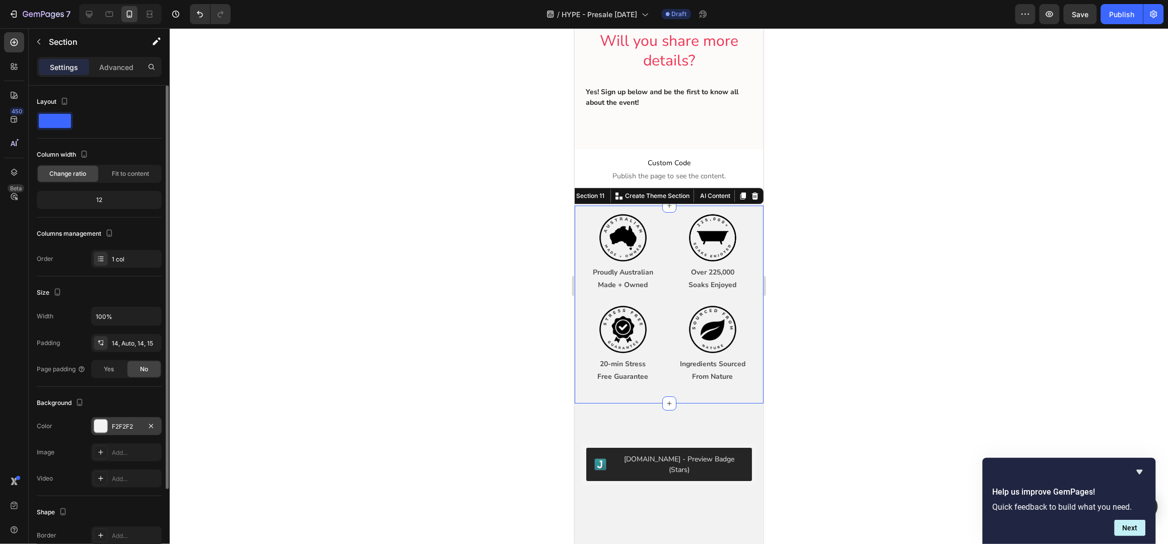
click at [130, 426] on div "F2F2F2" at bounding box center [126, 426] width 29 height 9
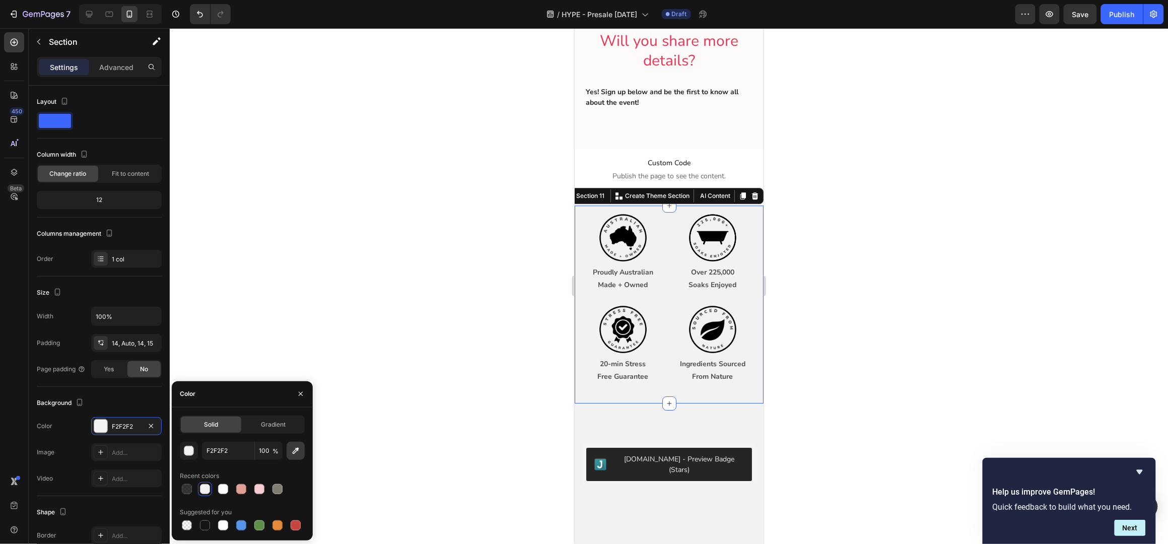
click at [298, 449] on icon "button" at bounding box center [296, 450] width 7 height 7
type input "FCFBFA"
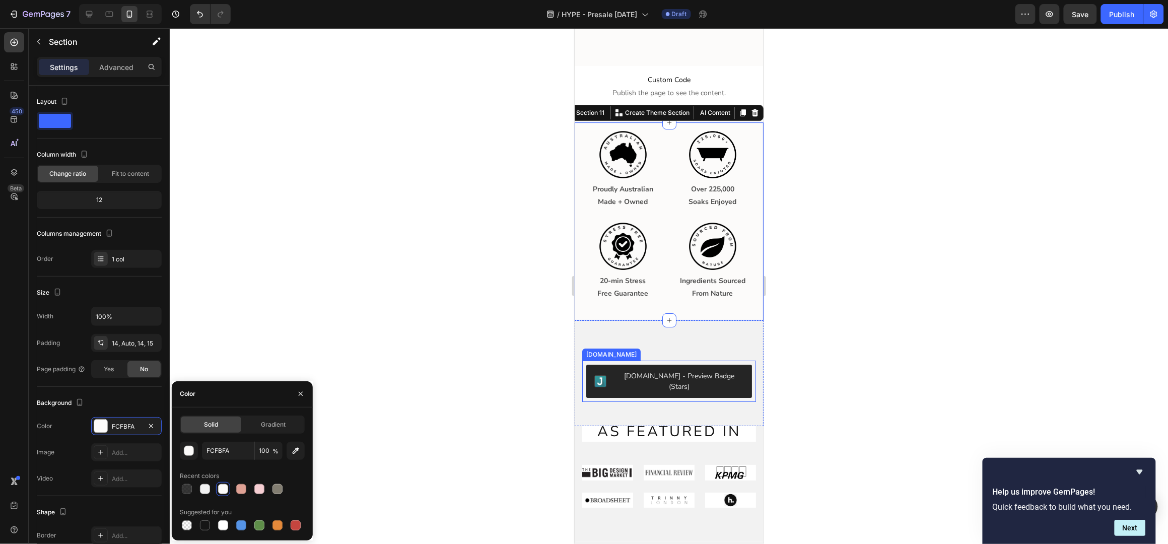
scroll to position [1478, 0]
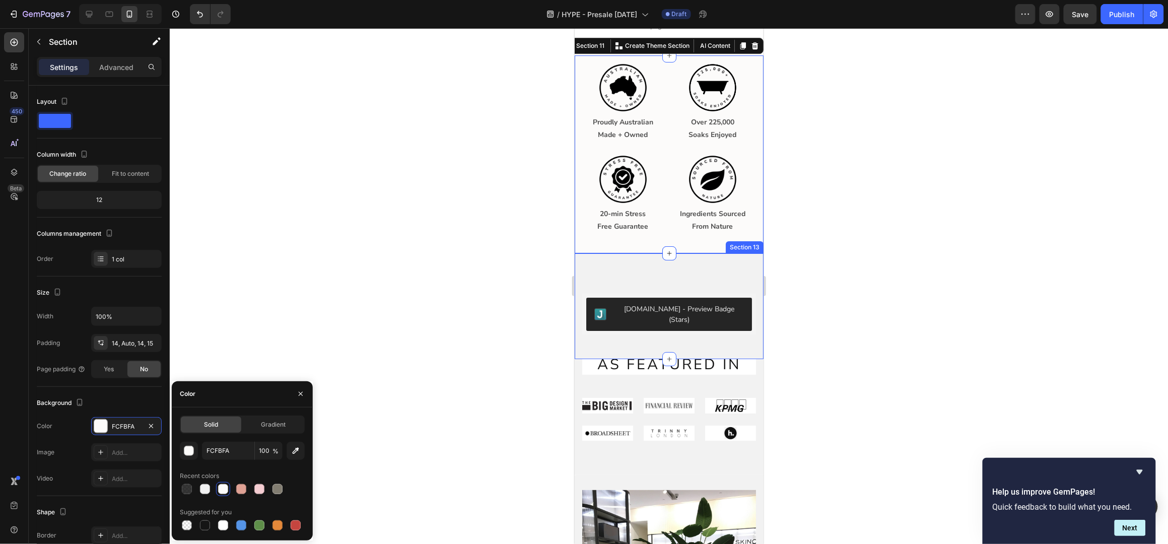
click at [748, 272] on div "[DOMAIN_NAME] - Preview Badge (Stars) [DOMAIN_NAME] Section 13" at bounding box center [668, 306] width 189 height 106
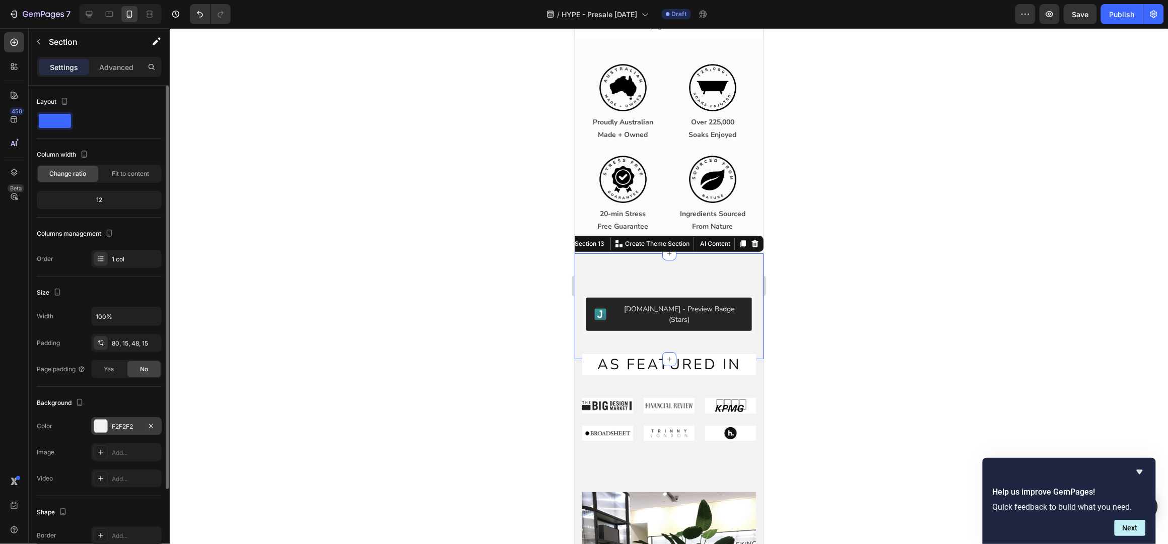
click at [122, 428] on div "F2F2F2" at bounding box center [126, 426] width 29 height 9
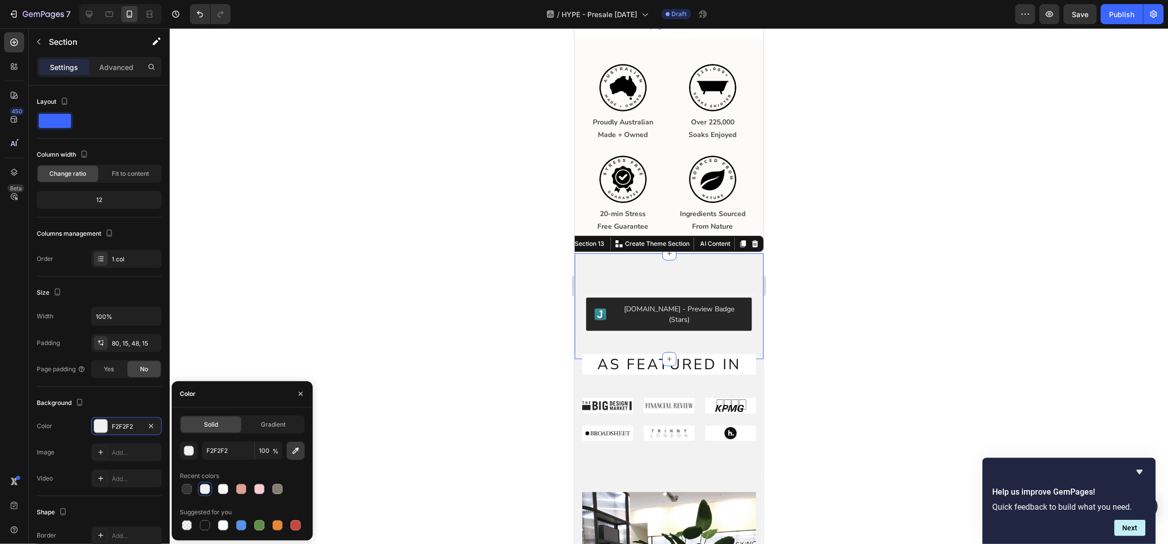
click at [298, 453] on icon "button" at bounding box center [296, 451] width 10 height 10
type input "FCFBFA"
click at [744, 442] on div "AS FEATURED IN Heading Image Image Image Row Image Image Image Row Row Section …" at bounding box center [668, 418] width 189 height 118
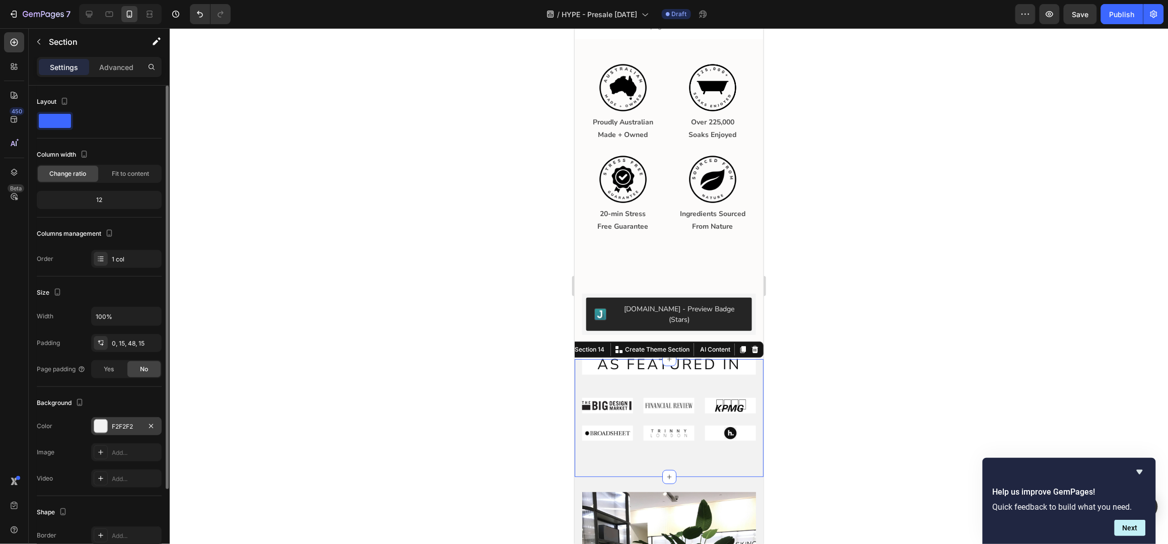
click at [125, 425] on div "F2F2F2" at bounding box center [126, 426] width 29 height 9
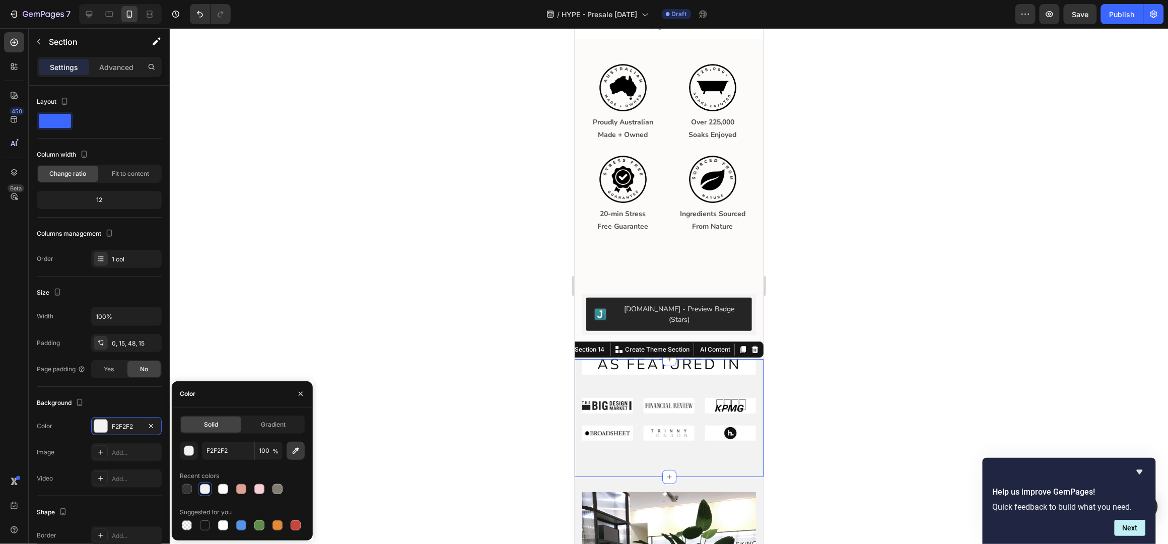
click at [294, 451] on icon "button" at bounding box center [296, 451] width 10 height 10
type input "FCFBFA"
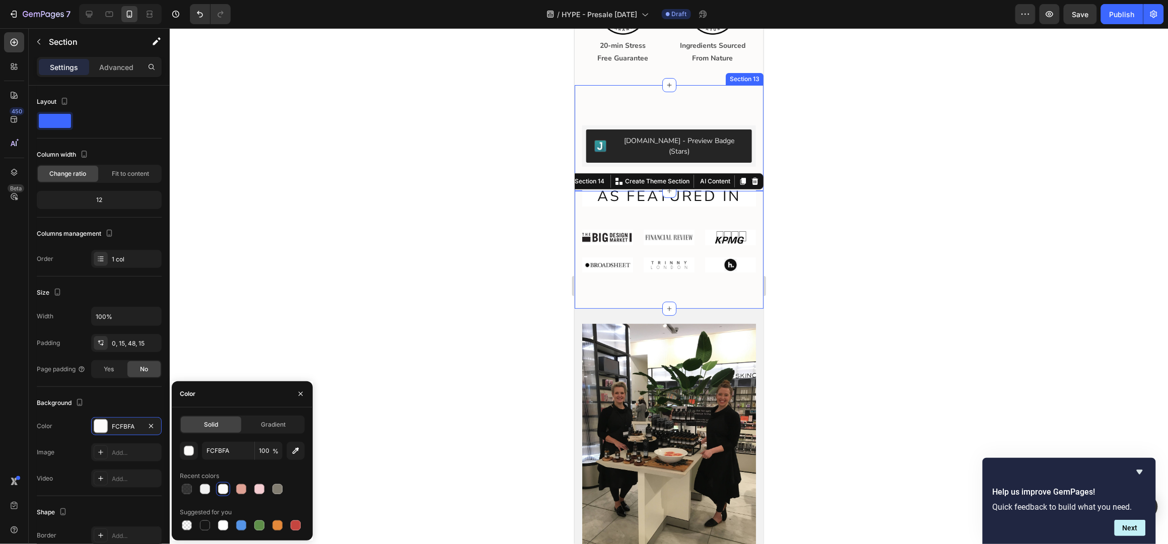
scroll to position [1679, 0]
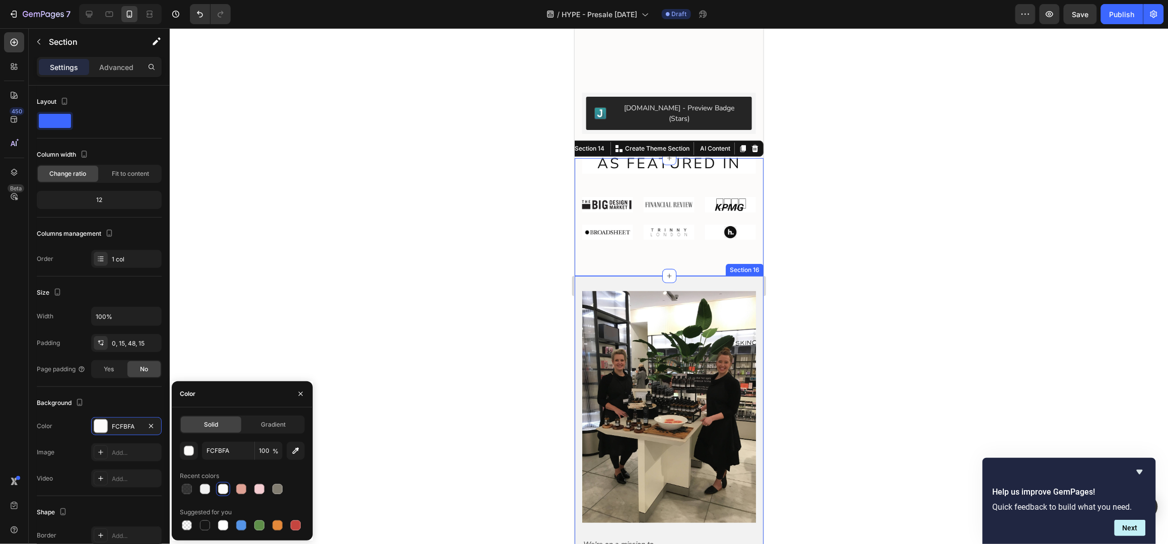
click at [746, 276] on div "Image Row We're on a mission to Text block help women feel calm, restored and i…" at bounding box center [668, 548] width 189 height 545
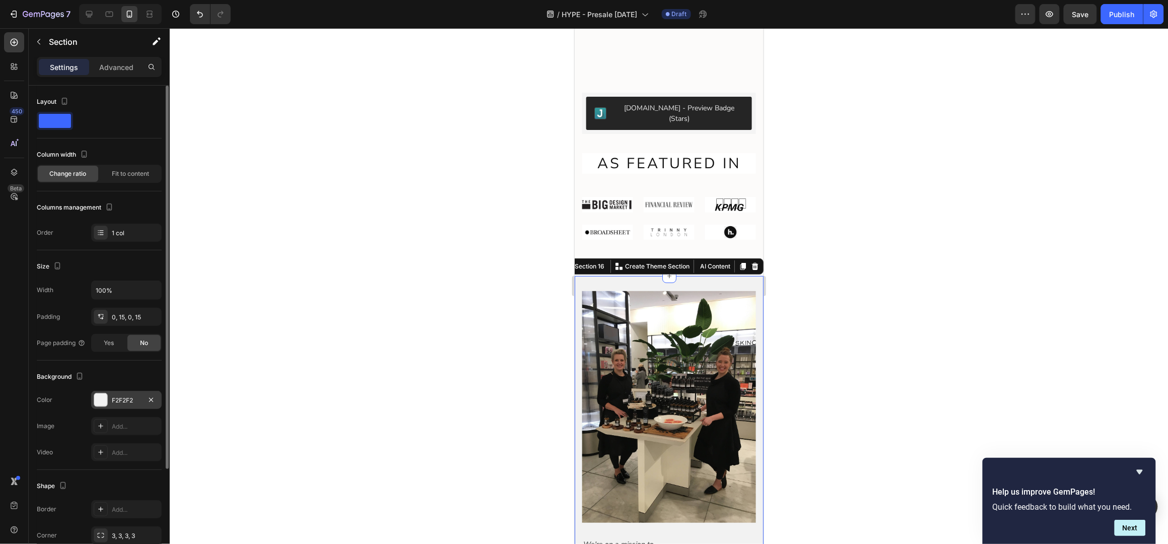
click at [127, 402] on div "F2F2F2" at bounding box center [126, 400] width 29 height 9
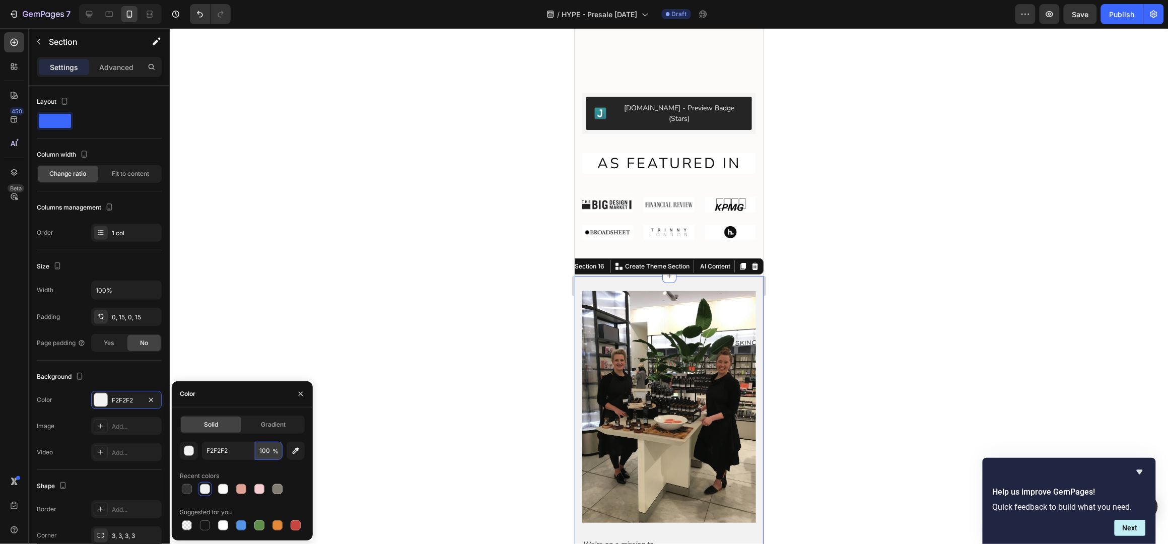
click at [266, 449] on input "100" at bounding box center [269, 451] width 28 height 18
click at [293, 451] on icon "button" at bounding box center [296, 451] width 10 height 10
type input "FCFBFA"
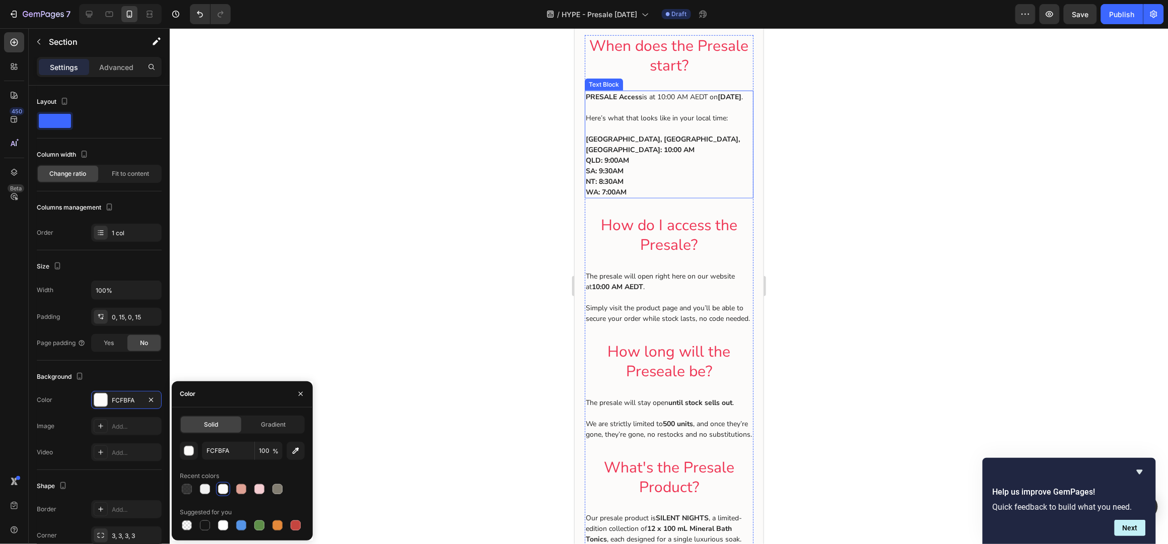
scroll to position [0, 0]
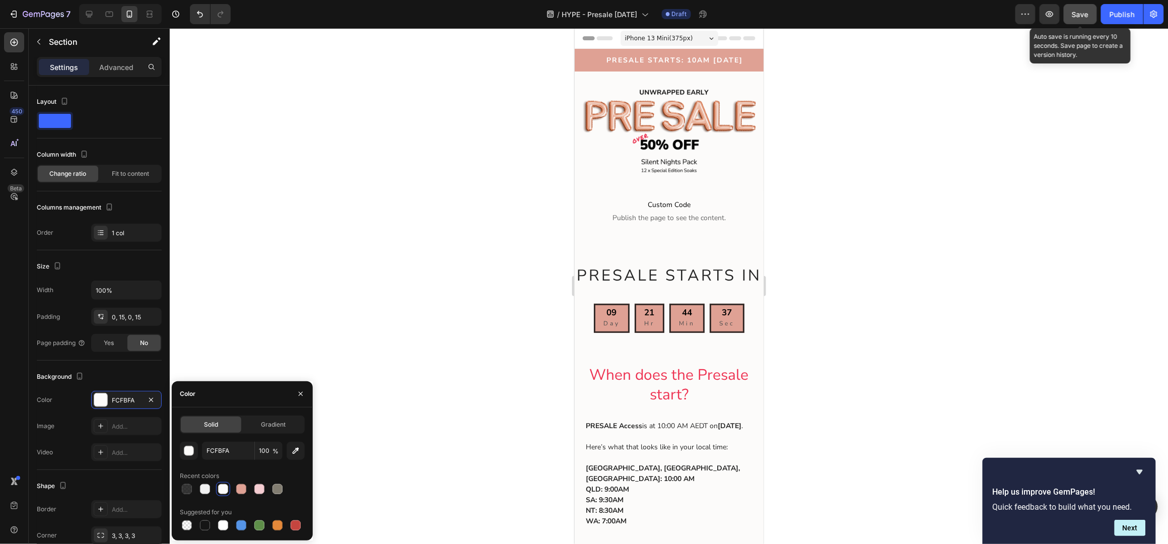
click at [1081, 12] on span "Save" at bounding box center [1081, 14] width 17 height 9
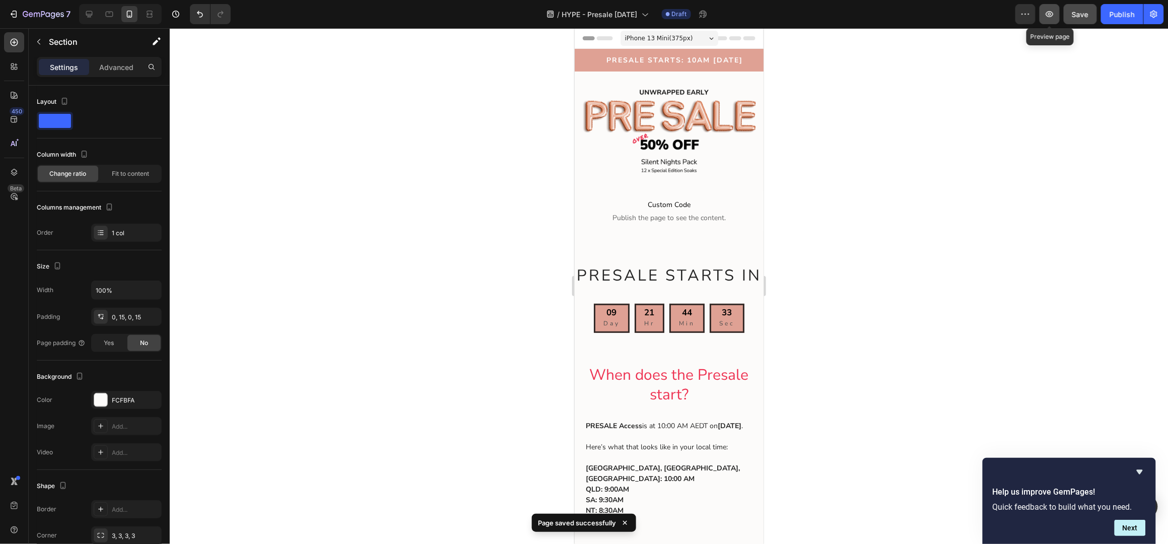
click at [1052, 14] on icon "button" at bounding box center [1050, 14] width 10 height 10
click at [959, 111] on div at bounding box center [669, 286] width 999 height 516
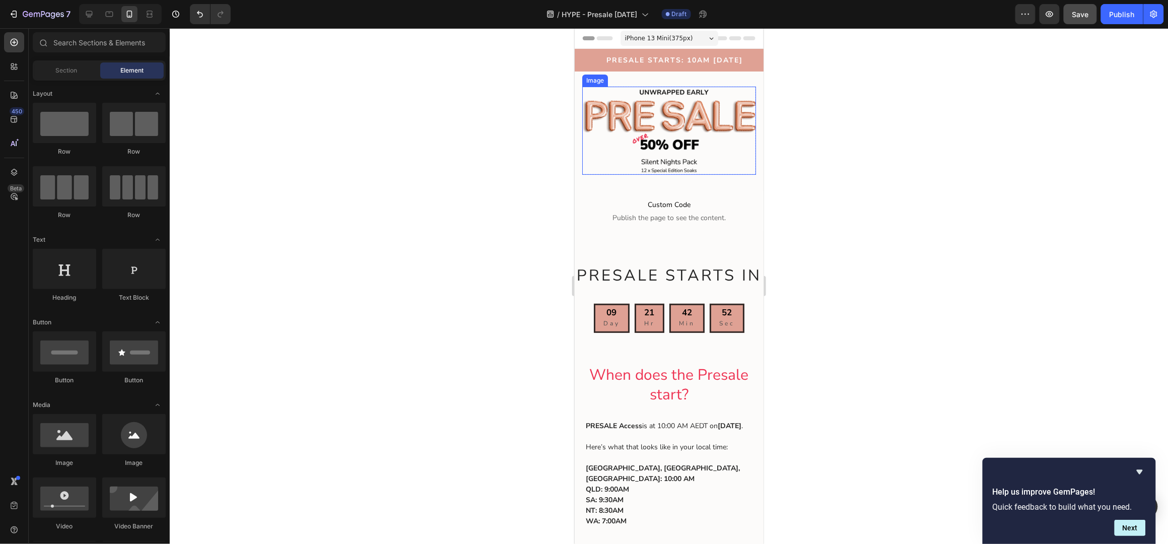
click at [677, 164] on img at bounding box center [669, 130] width 174 height 88
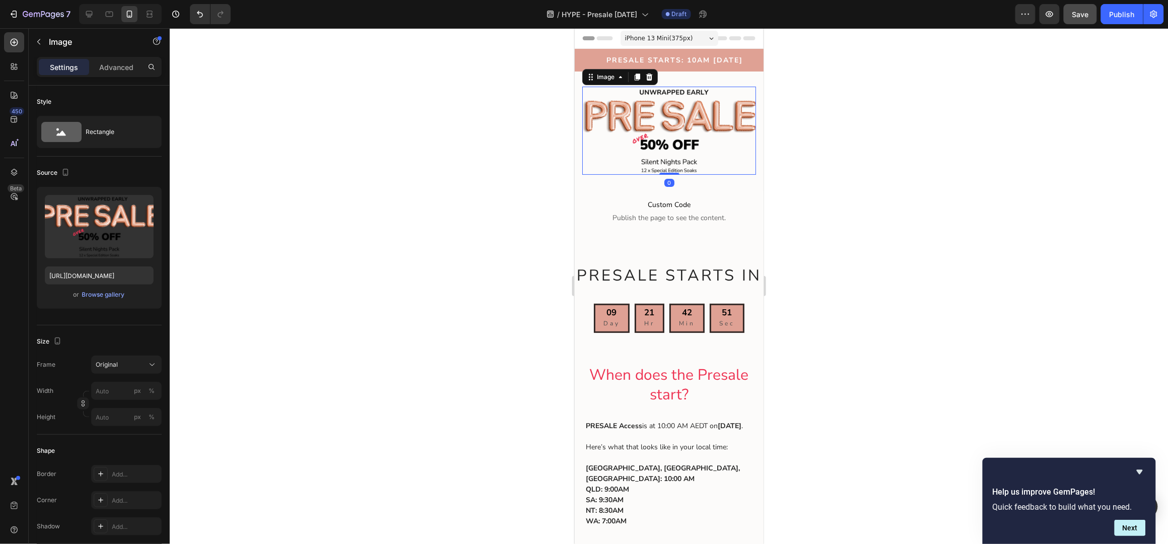
click at [906, 173] on div at bounding box center [669, 286] width 999 height 516
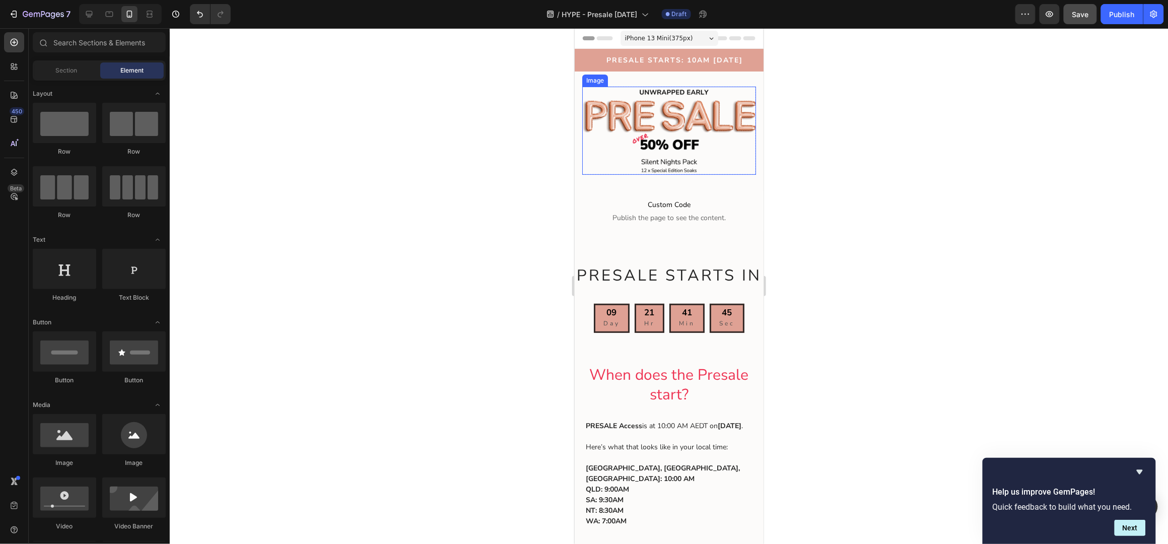
click at [692, 117] on img at bounding box center [669, 130] width 174 height 88
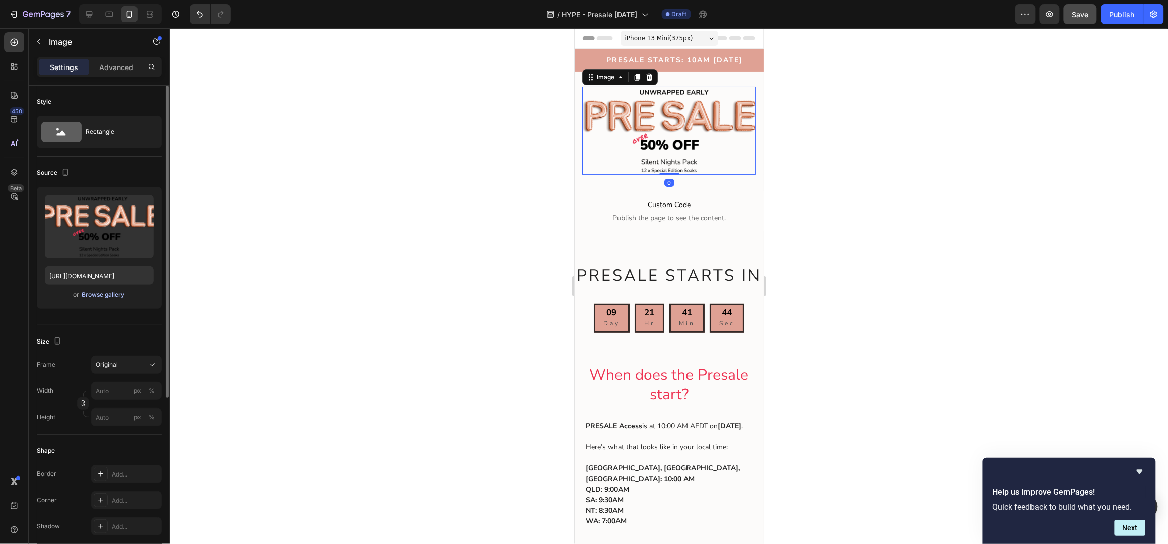
click at [105, 292] on div "Browse gallery" at bounding box center [103, 294] width 43 height 9
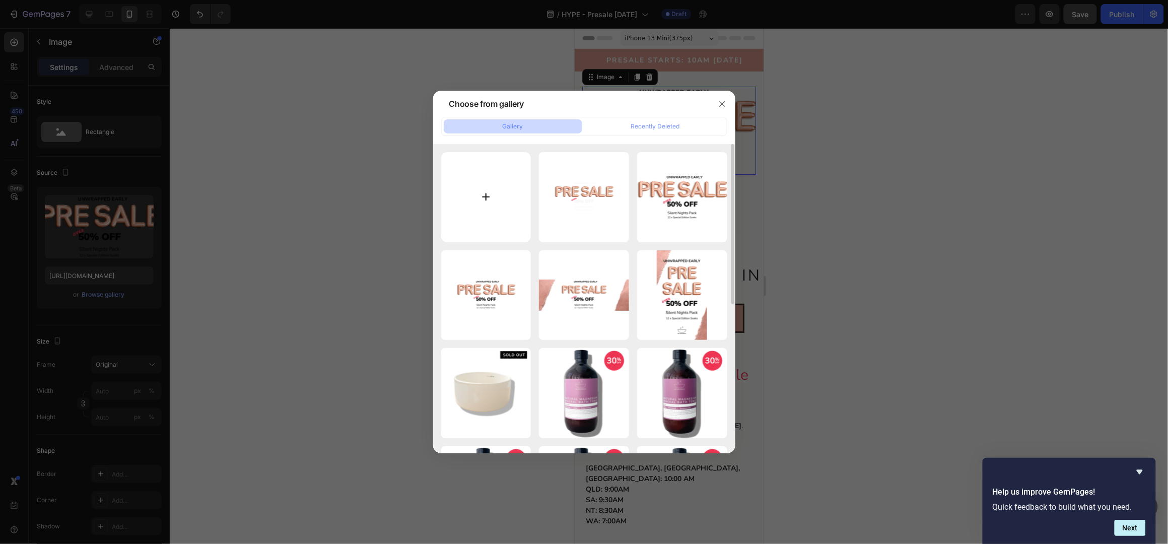
click at [499, 187] on input "file" at bounding box center [486, 197] width 90 height 90
type input "C:\fakepath\Ad Image Long (5).png"
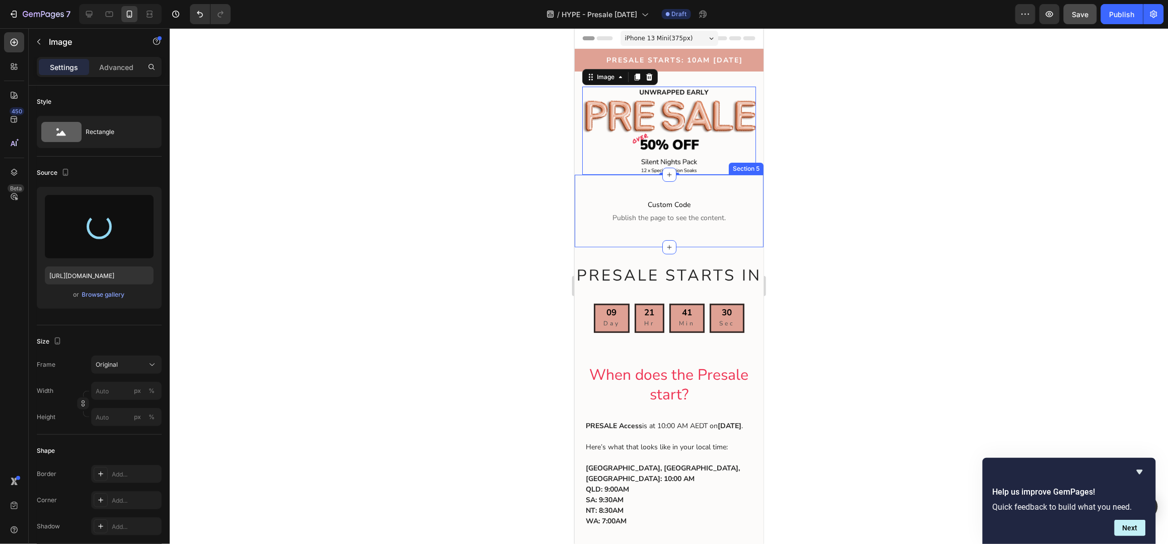
type input "[URL][DOMAIN_NAME]"
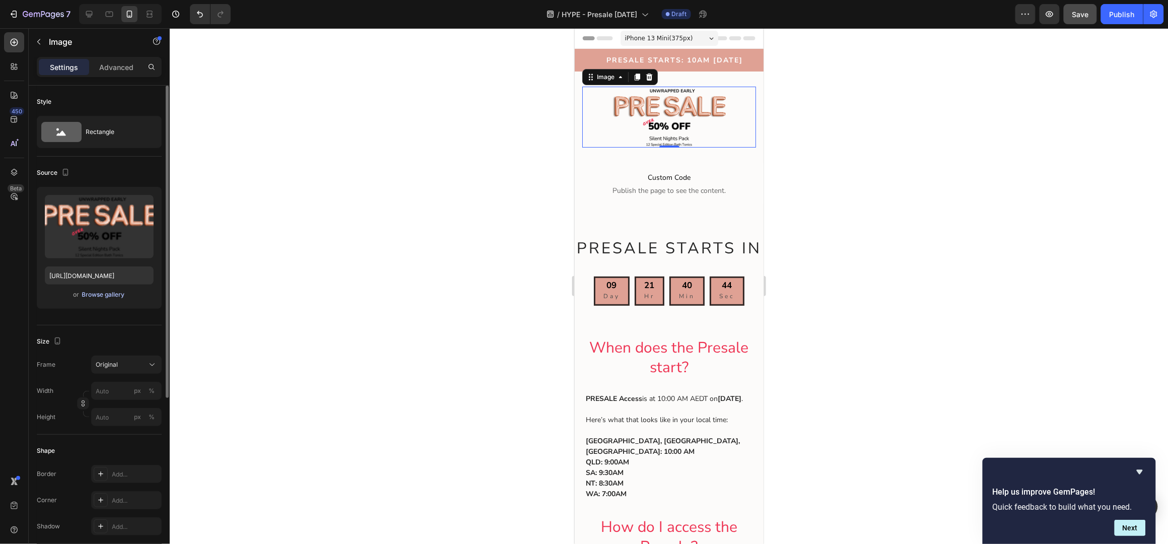
click at [95, 297] on div "Browse gallery" at bounding box center [103, 294] width 43 height 9
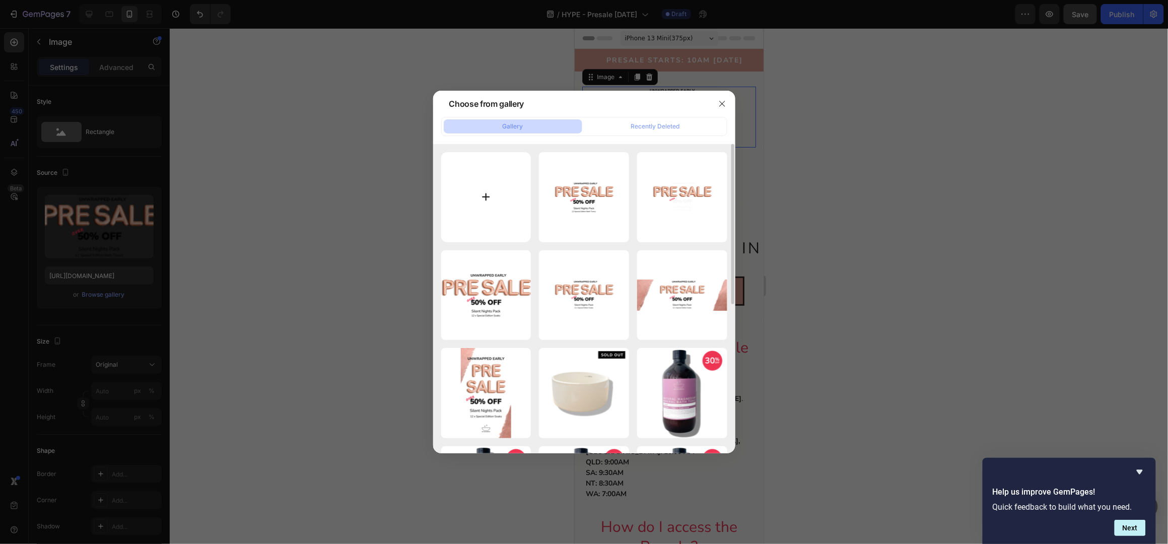
click at [491, 193] on input "file" at bounding box center [486, 197] width 90 height 90
type input "C:\fakepath\Ad Image Long (6).png"
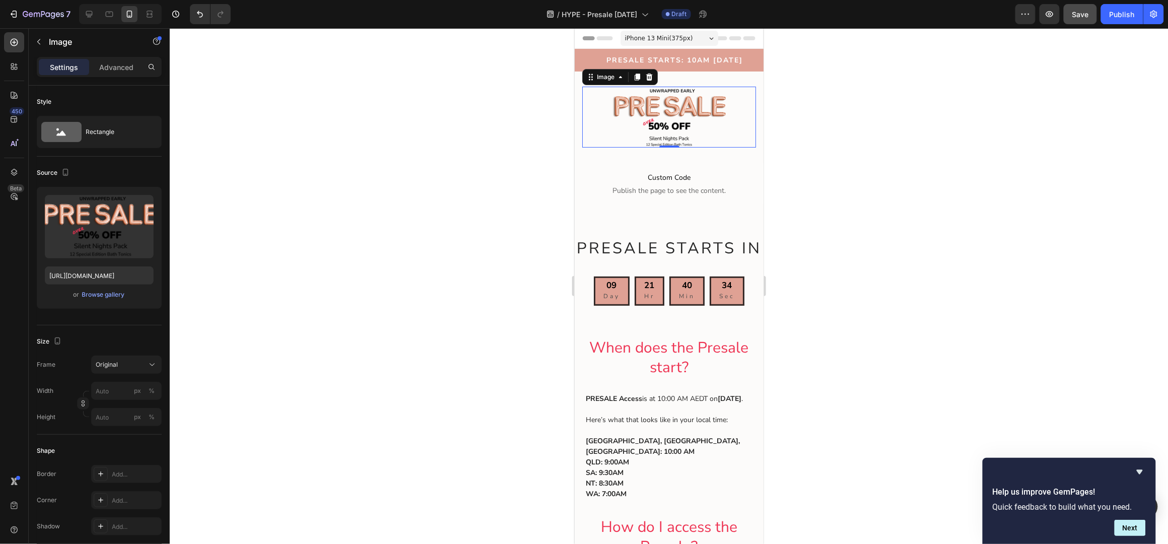
type input "[URL][DOMAIN_NAME]"
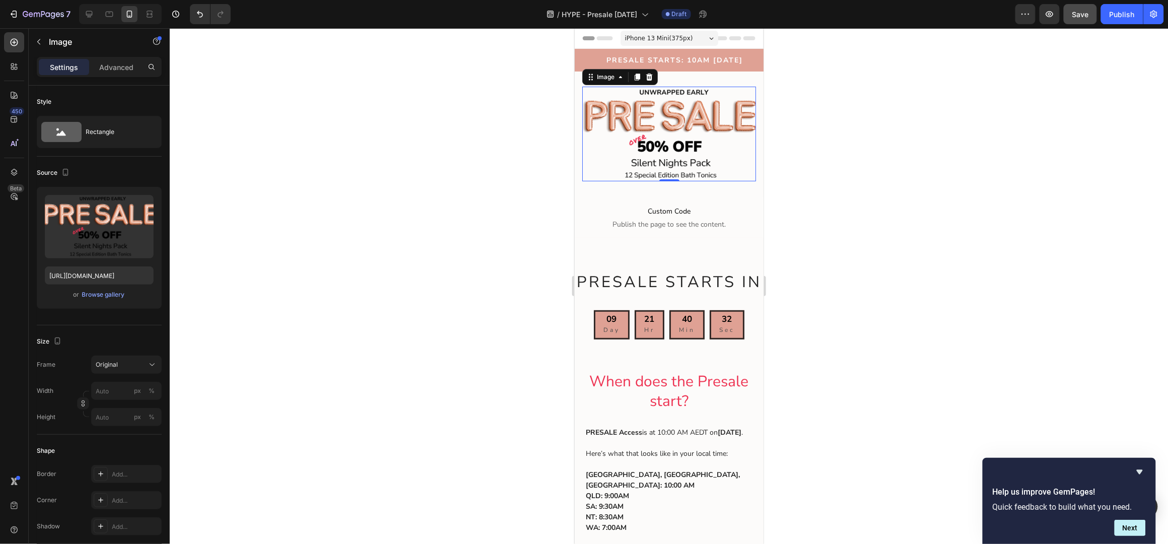
click at [870, 144] on div at bounding box center [669, 286] width 999 height 516
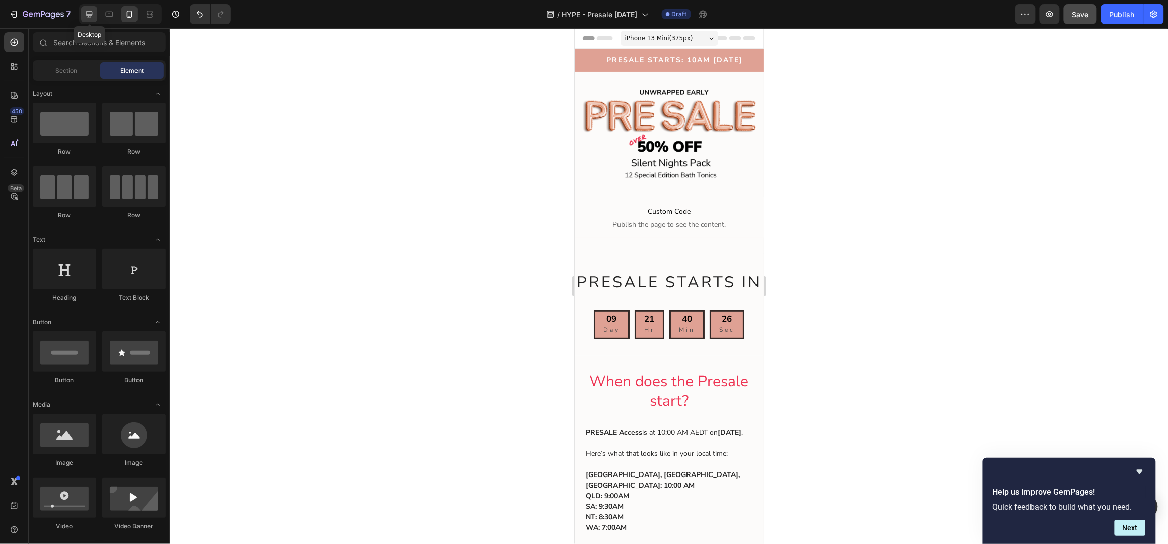
drag, startPoint x: 87, startPoint y: 14, endPoint x: 269, endPoint y: 28, distance: 183.0
click at [87, 14] on icon at bounding box center [89, 14] width 10 height 10
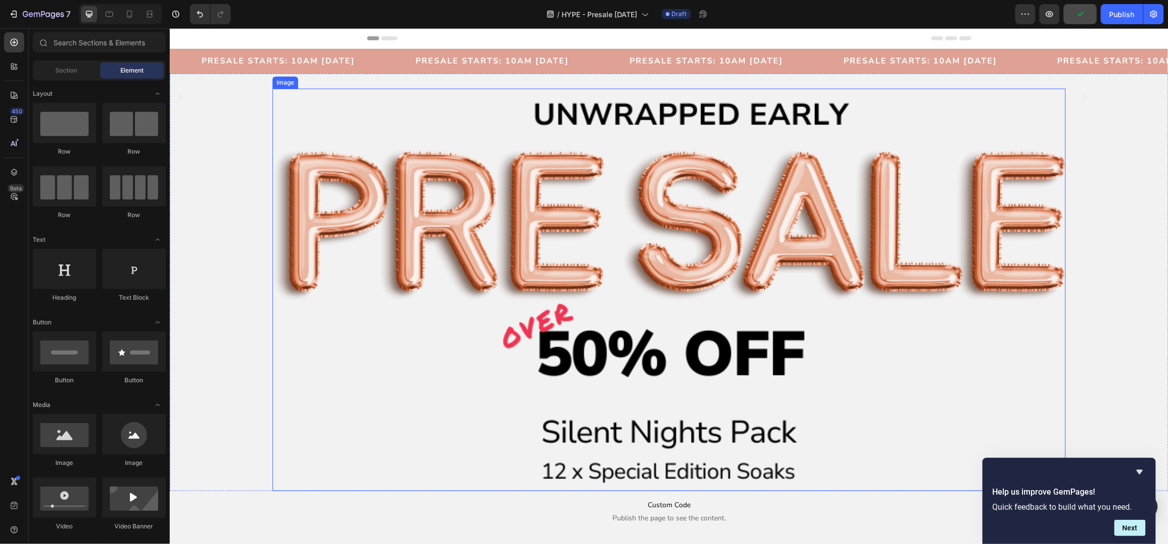
click at [649, 219] on img at bounding box center [668, 289] width 793 height 403
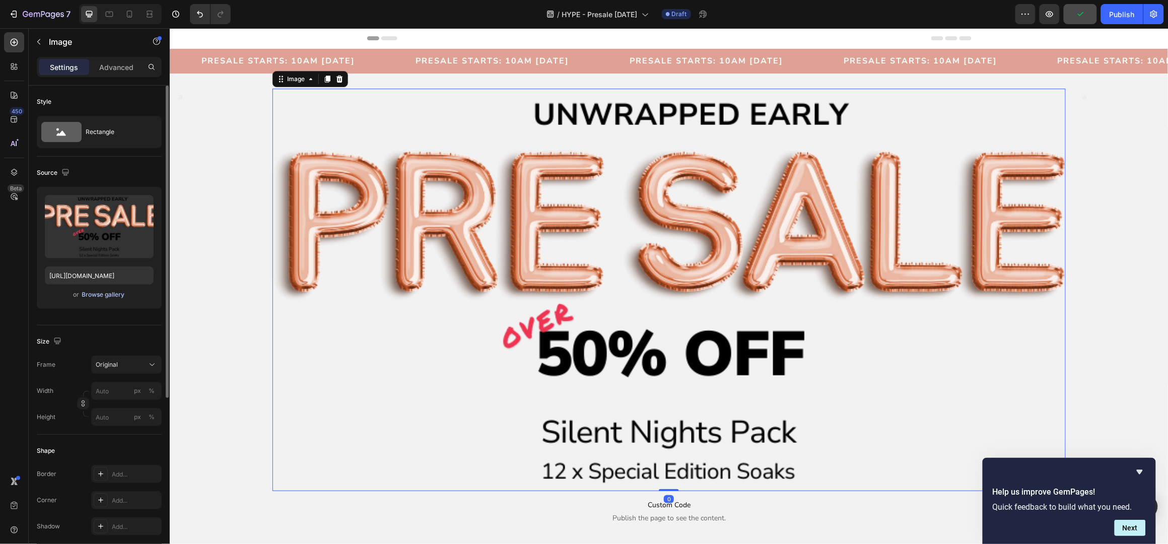
click at [93, 297] on div "Browse gallery" at bounding box center [103, 294] width 43 height 9
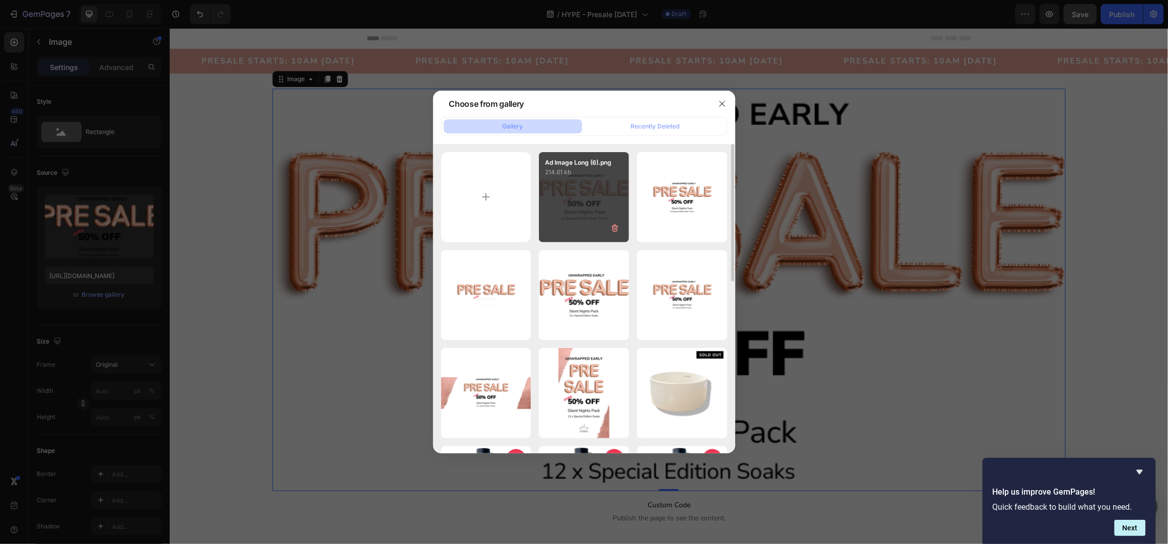
click at [588, 200] on div "Ad Image Long (6).png 214.61 kb" at bounding box center [584, 197] width 90 height 90
type input "[URL][DOMAIN_NAME]"
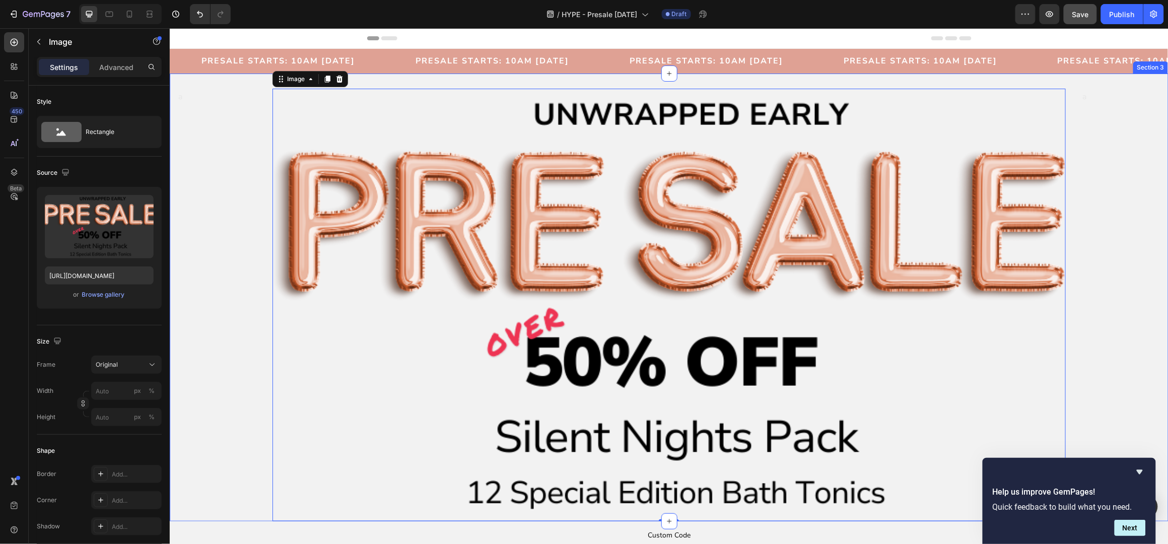
click at [1088, 160] on div "a Text Block" at bounding box center [1121, 304] width 79 height 433
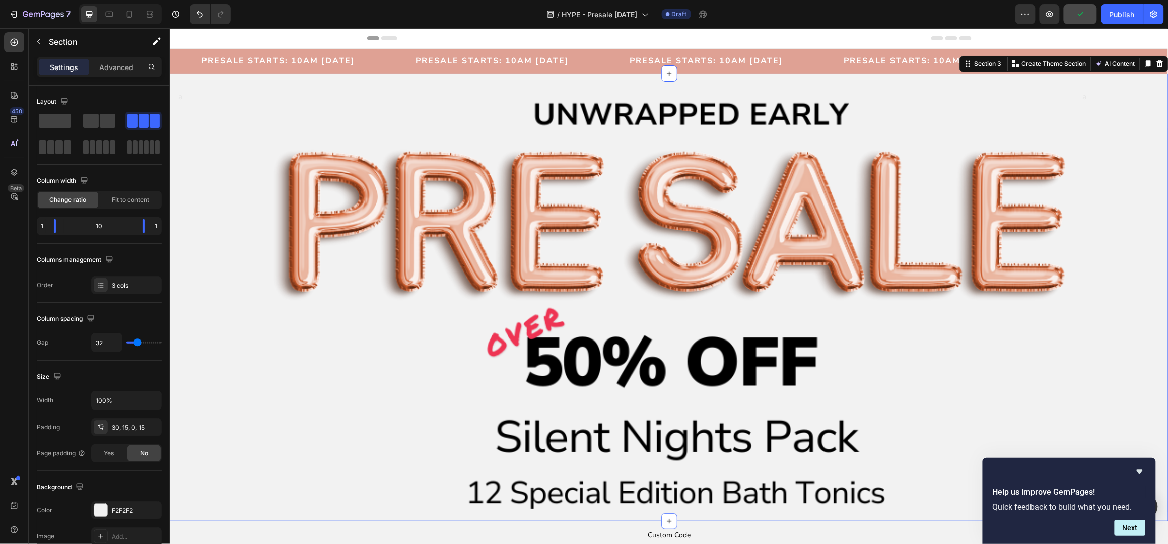
click at [1108, 216] on div "a Text Block" at bounding box center [1121, 304] width 79 height 433
